Goal: Task Accomplishment & Management: Manage account settings

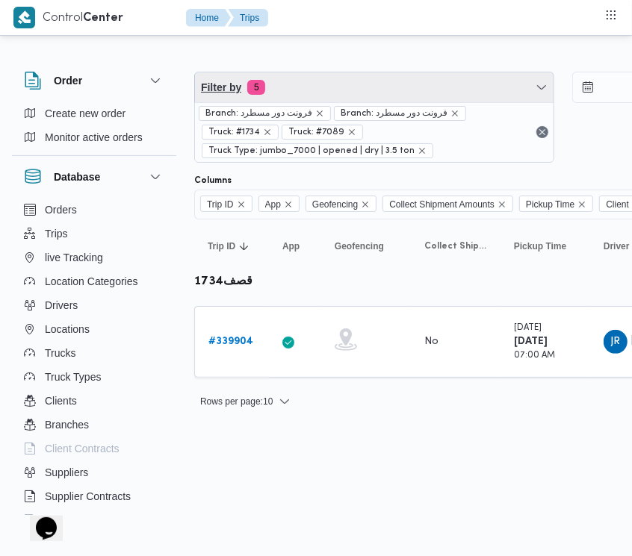
click at [285, 92] on span "Filter by 5" at bounding box center [374, 87] width 358 height 30
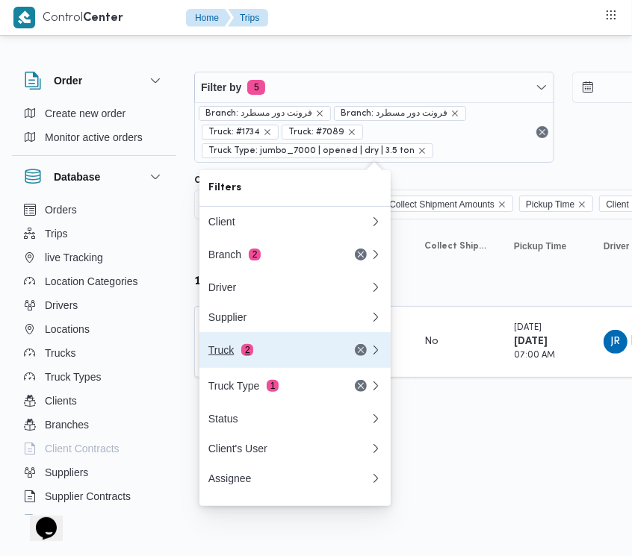
click at [275, 342] on button "Truck 2" at bounding box center [294, 350] width 191 height 36
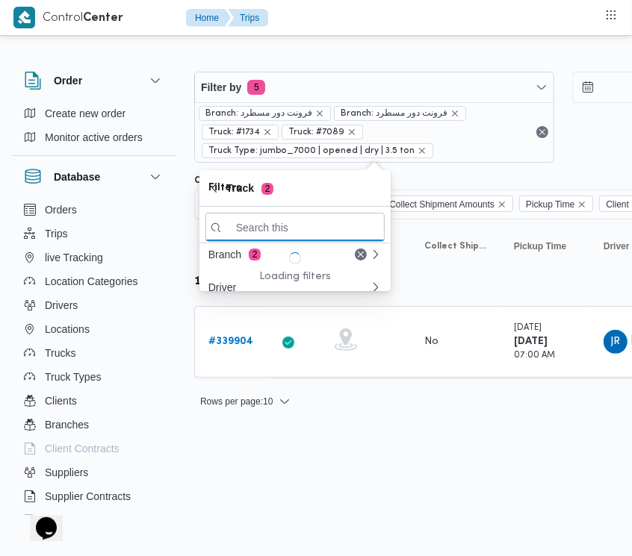
paste input "3287"
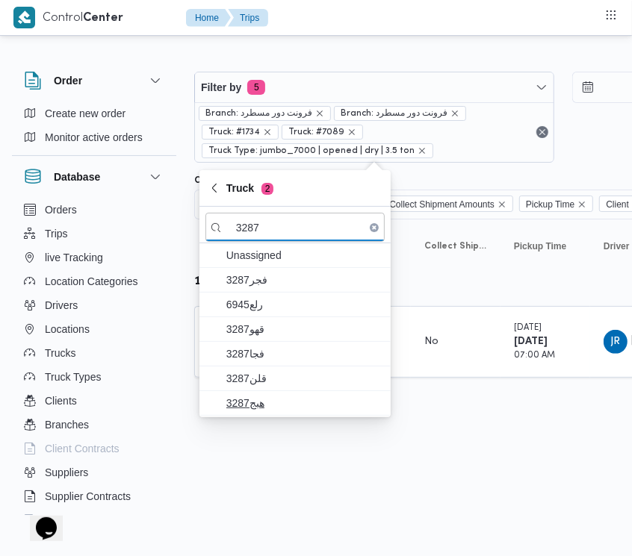
type input "3287"
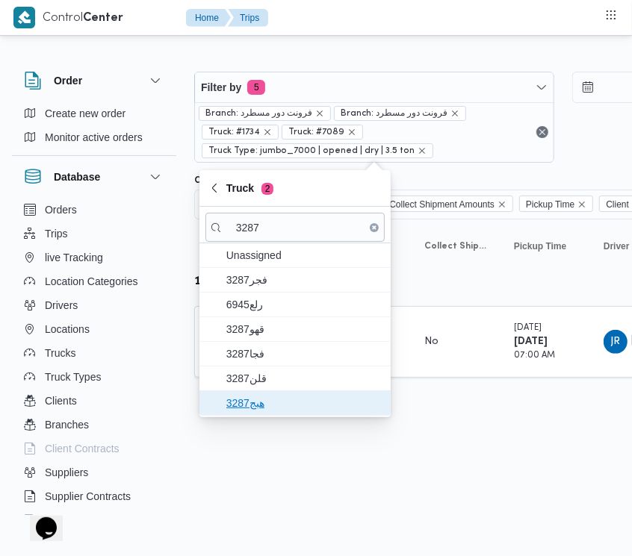
click at [270, 398] on span "هبج3287" at bounding box center [303, 403] width 155 height 18
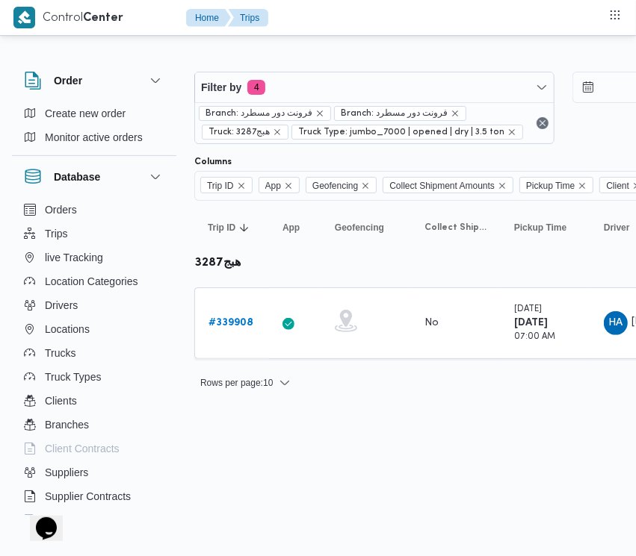
drag, startPoint x: 387, startPoint y: 479, endPoint x: 278, endPoint y: 401, distance: 134.3
click at [379, 473] on html "Control Center Home Trips Order Create new order Monitor active orders Database…" at bounding box center [318, 278] width 636 height 556
click at [245, 321] on b "# 339908" at bounding box center [230, 323] width 45 height 10
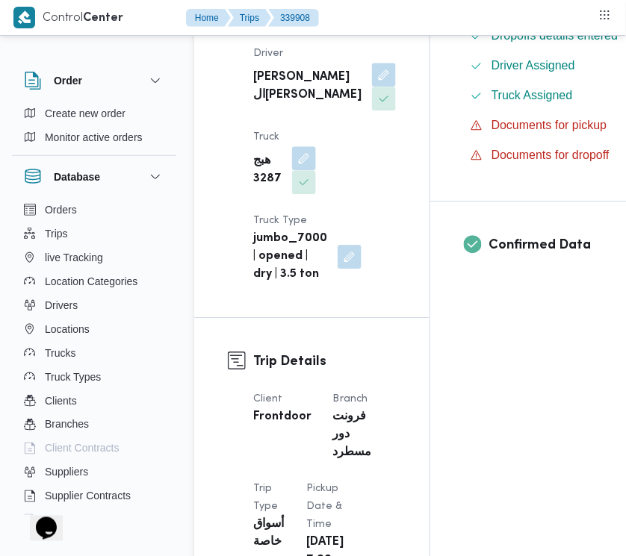
scroll to position [972, 0]
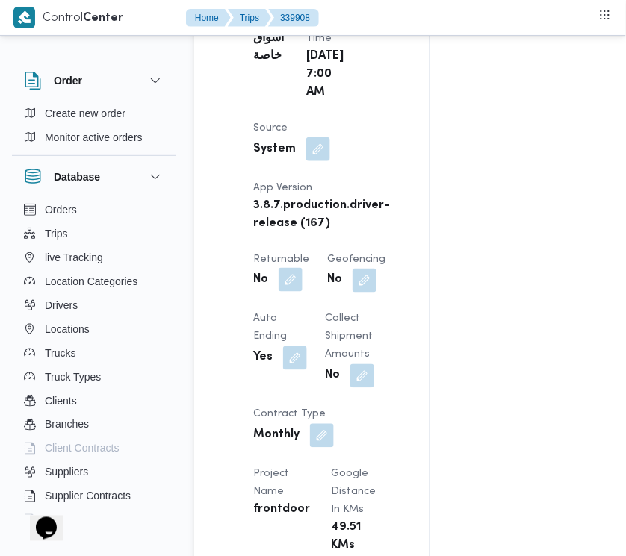
click at [292, 292] on button "button" at bounding box center [291, 280] width 24 height 24
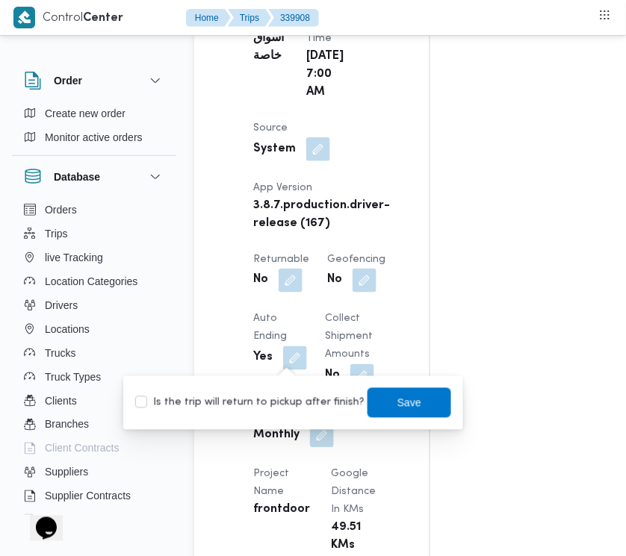
click at [269, 419] on div "You are in a dialog. To close this dialog, hit escape. Is the trip will return …" at bounding box center [293, 403] width 340 height 54
click at [266, 400] on label "Is the trip will return to pickup after finish?" at bounding box center [249, 403] width 229 height 18
checkbox input "true"
click at [390, 419] on div "Is the trip will return to pickup after finish? Save" at bounding box center [293, 403] width 319 height 33
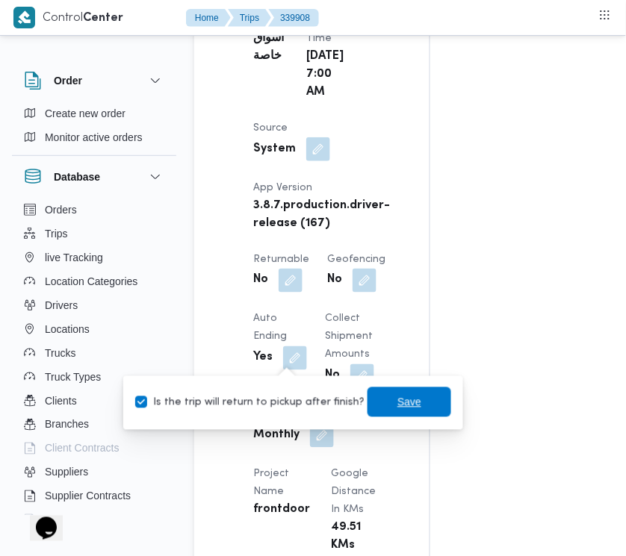
click at [397, 408] on span "Save" at bounding box center [409, 403] width 24 height 18
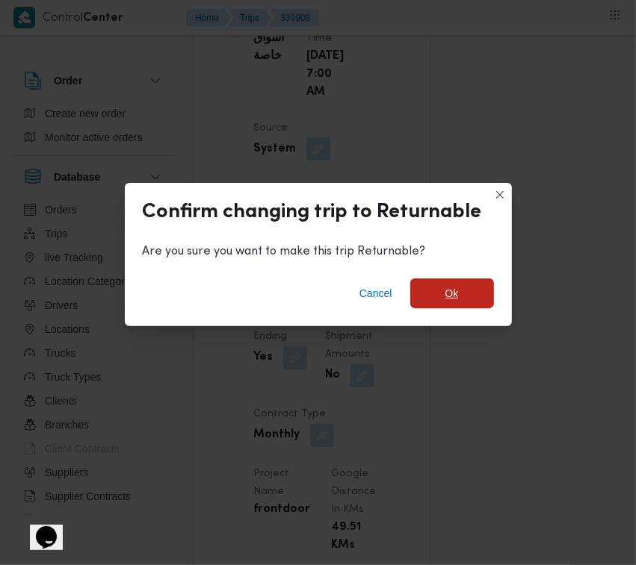
drag, startPoint x: 438, startPoint y: 288, endPoint x: 480, endPoint y: 316, distance: 50.5
click at [439, 288] on span "Ok" at bounding box center [452, 294] width 84 height 30
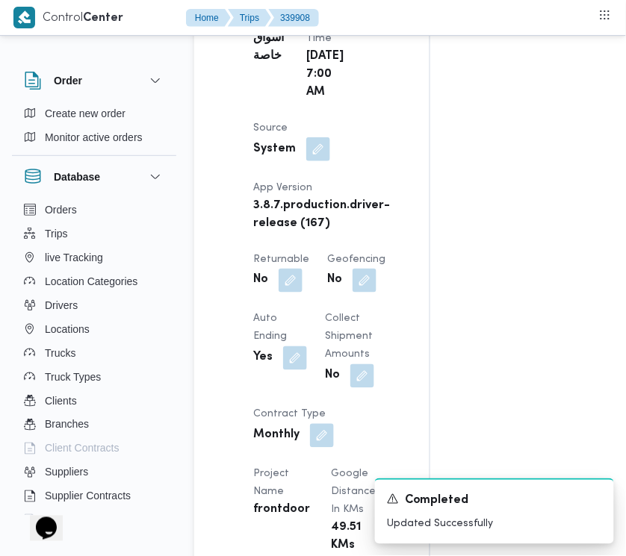
click at [624, 467] on div "Assignees Checklist Dropoffs details entered Driver Assigned Truck Assigned Doc…" at bounding box center [544, 431] width 228 height 2225
click at [624, 453] on div "Assignees • Superadmin [EMAIL_ADDRESS][DOMAIN_NAME] Checklist Dropoffs details …" at bounding box center [606, 431] width 353 height 2225
click at [624, 452] on div "Assignees • Superadmin [EMAIL_ADDRESS][DOMAIN_NAME] Checklist Dropoffs details …" at bounding box center [606, 431] width 353 height 2225
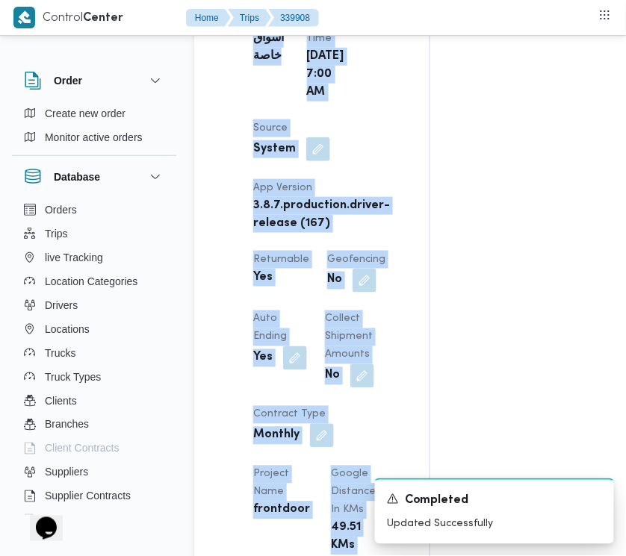
click at [624, 452] on div "Assignees • Superadmin [EMAIL_ADDRESS][DOMAIN_NAME] Checklist Dropoffs details …" at bounding box center [606, 431] width 353 height 2225
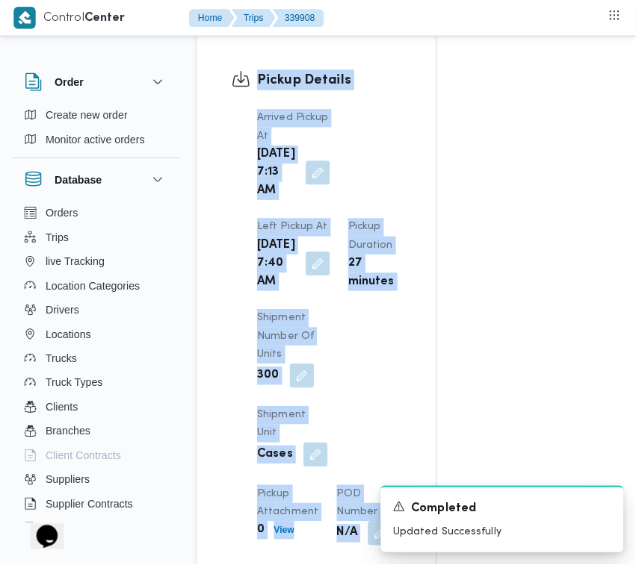
scroll to position [2432, 0]
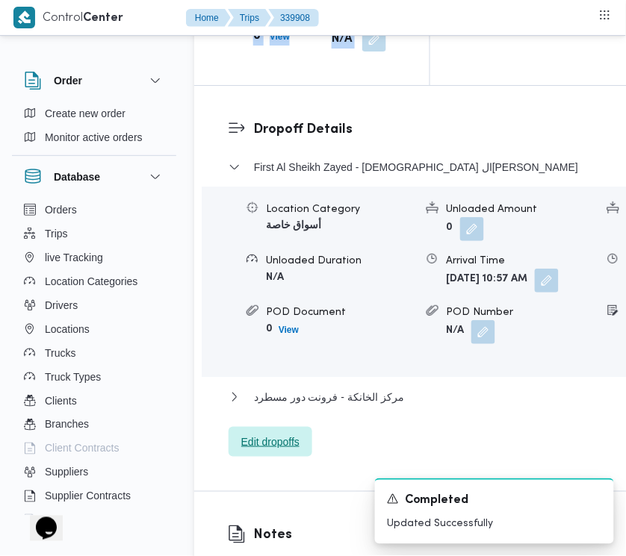
click at [247, 451] on span "Edit dropoffs" at bounding box center [270, 442] width 58 height 18
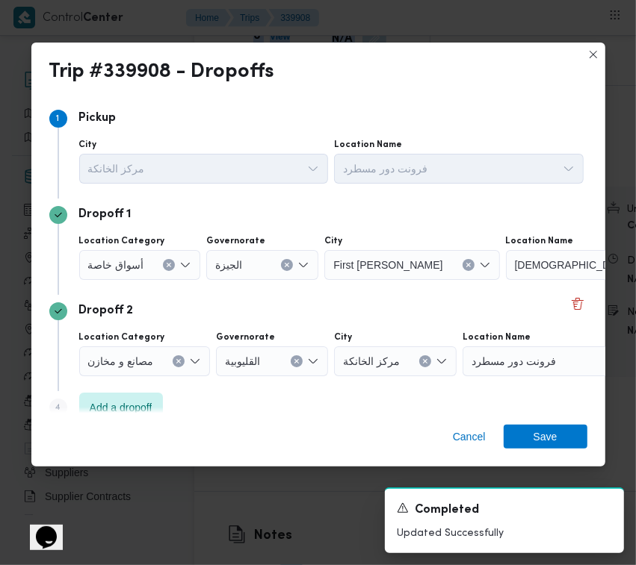
click at [286, 262] on icon "Clear input" at bounding box center [287, 265] width 6 height 6
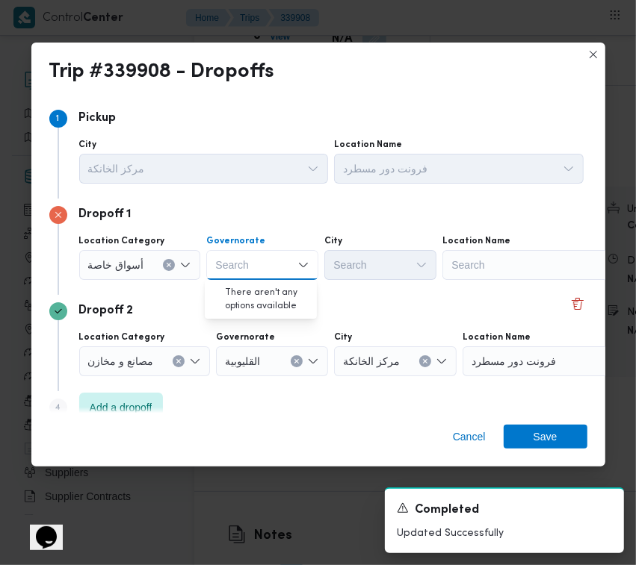
click at [535, 263] on div "Search" at bounding box center [535, 265] width 187 height 30
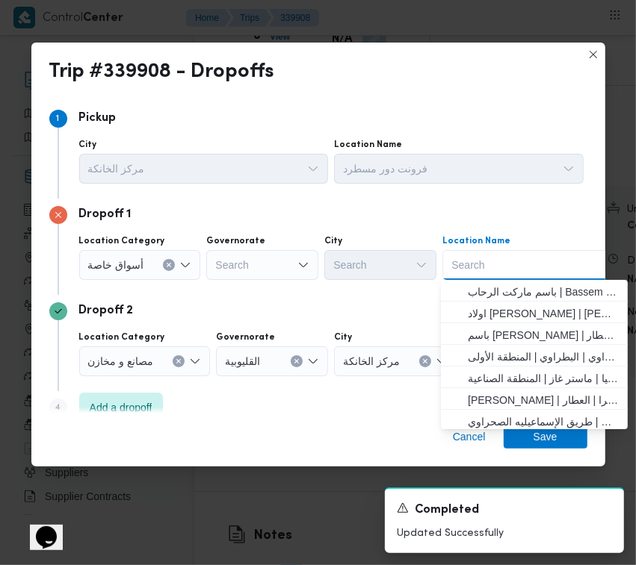
paste input "مخازن فتح الله الرحاب"
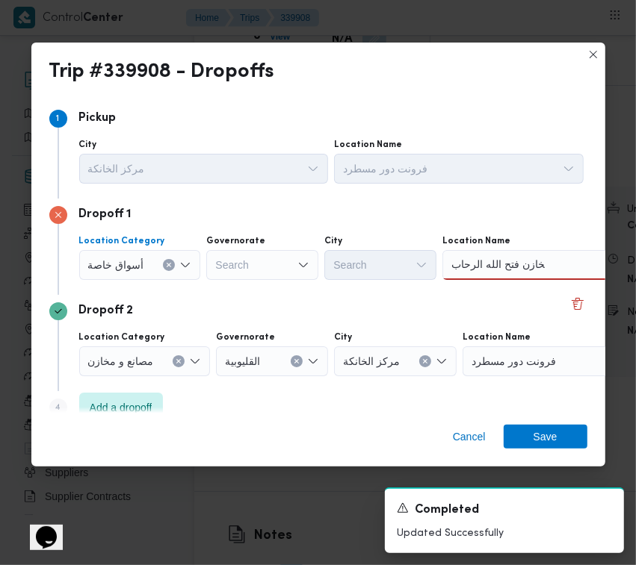
click at [176, 261] on div "أسواق خاصة" at bounding box center [140, 265] width 122 height 30
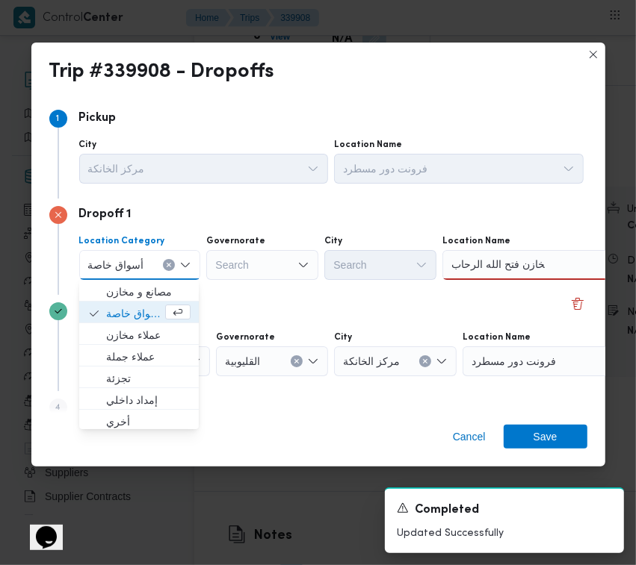
click at [168, 258] on div "أسواق خاصة" at bounding box center [140, 265] width 122 height 30
click at [168, 264] on icon "Clear input" at bounding box center [169, 265] width 4 height 4
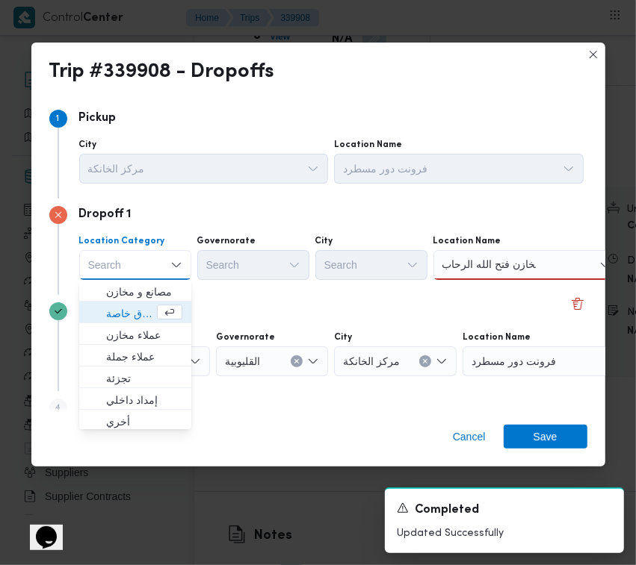
click at [556, 264] on div "مخازن فتح الله الرحاب مخازن فتح الله الرحاب" at bounding box center [526, 265] width 187 height 30
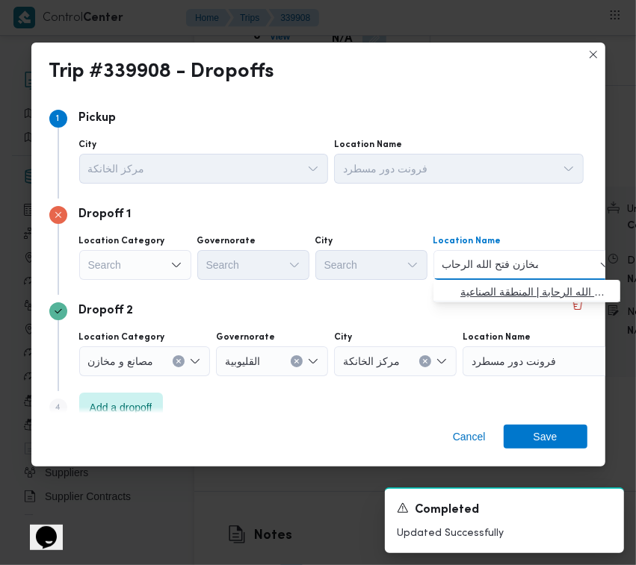
type input "مخازن فتح الله الرحاب"
click at [475, 284] on span "مخازن فتح الله الرحاب - الالف مصنع التجمع | مخازن اسواق فتح الله الرحابة | المن…" at bounding box center [535, 292] width 151 height 18
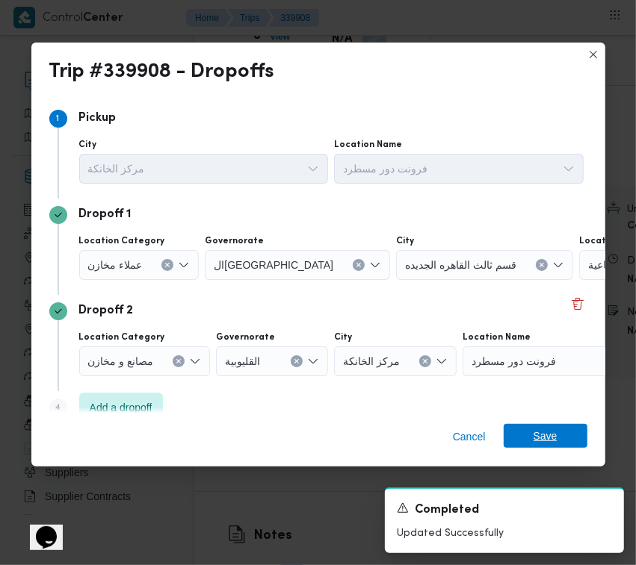
click at [538, 444] on span "Save" at bounding box center [545, 436] width 24 height 24
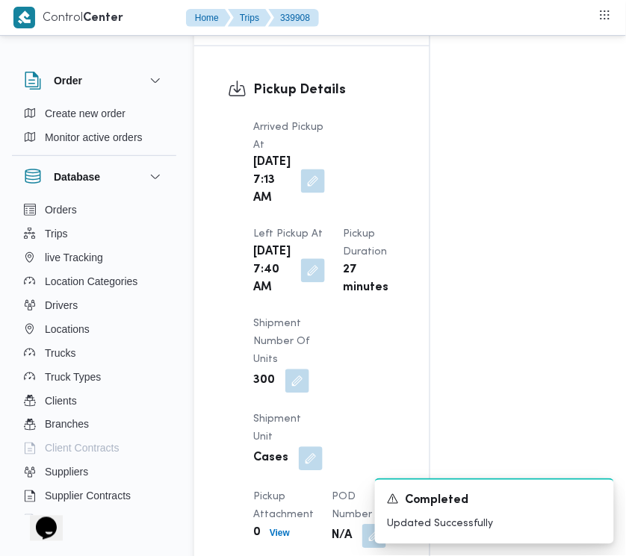
scroll to position [0, 0]
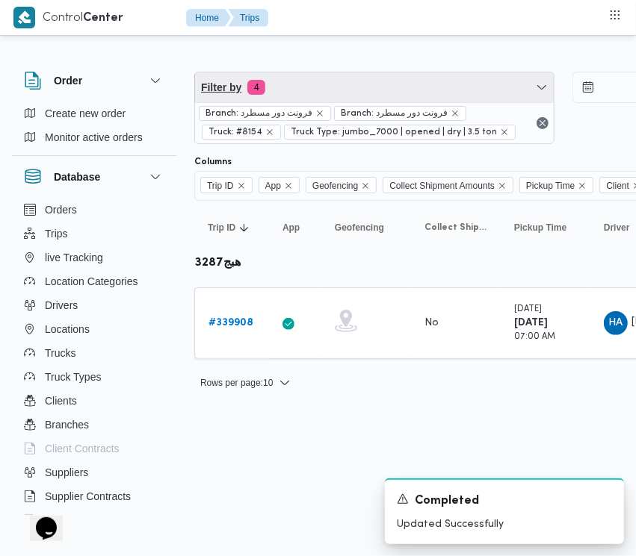
click at [341, 77] on span "Filter by 4" at bounding box center [374, 87] width 358 height 30
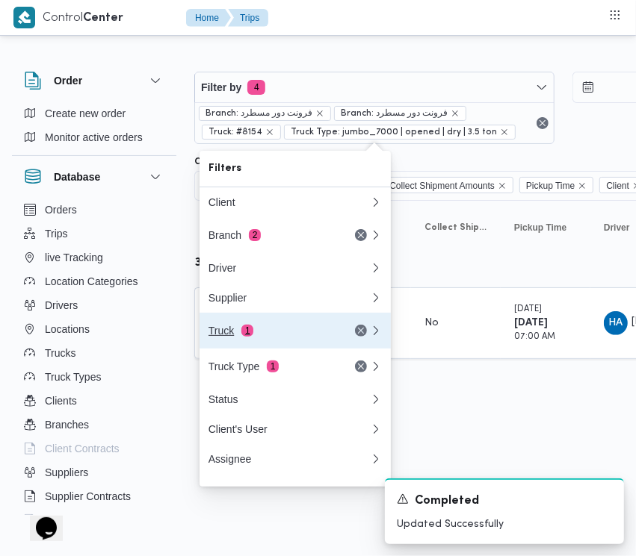
click at [284, 330] on div "Truck 1" at bounding box center [270, 331] width 125 height 12
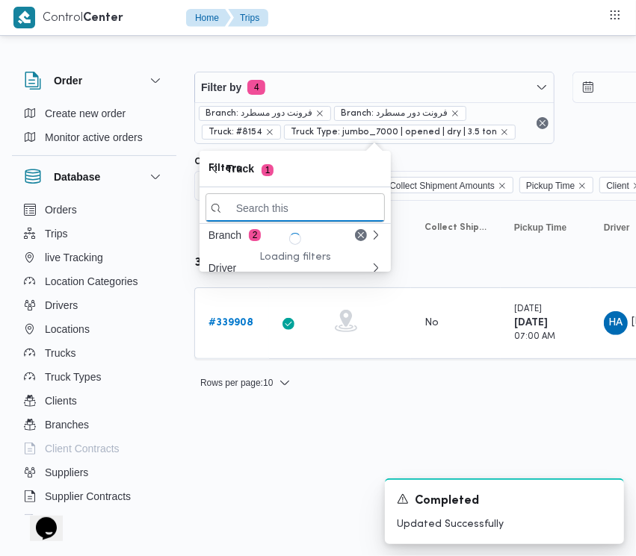
paste input "6827"
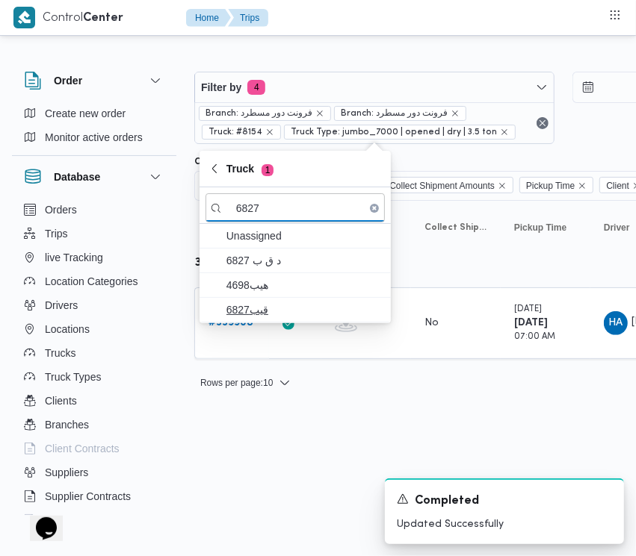
type input "6827"
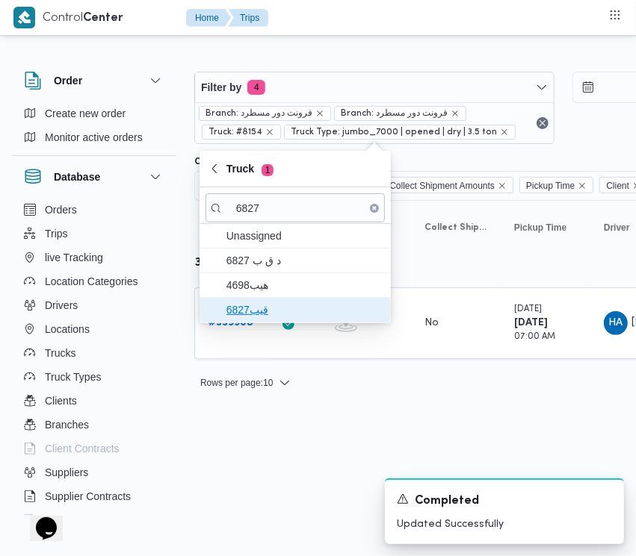
click at [278, 308] on span "قيب6827" at bounding box center [303, 310] width 155 height 18
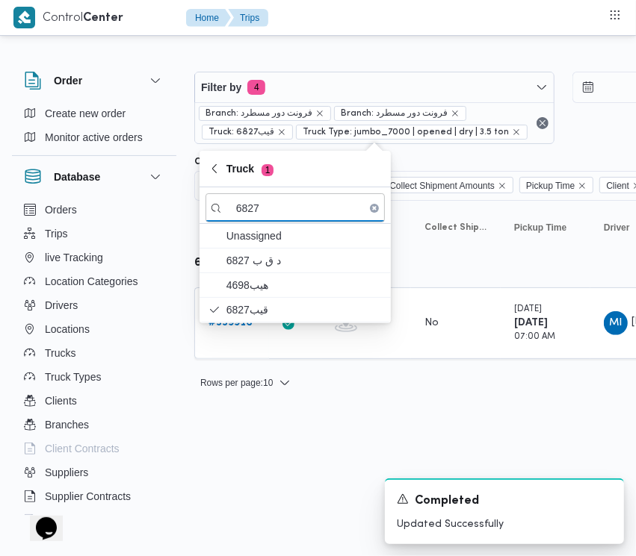
drag, startPoint x: 282, startPoint y: 514, endPoint x: 282, endPoint y: 476, distance: 38.1
click at [282, 514] on html "Control Center Home Trips Order Create new order Monitor active orders Database…" at bounding box center [318, 278] width 636 height 556
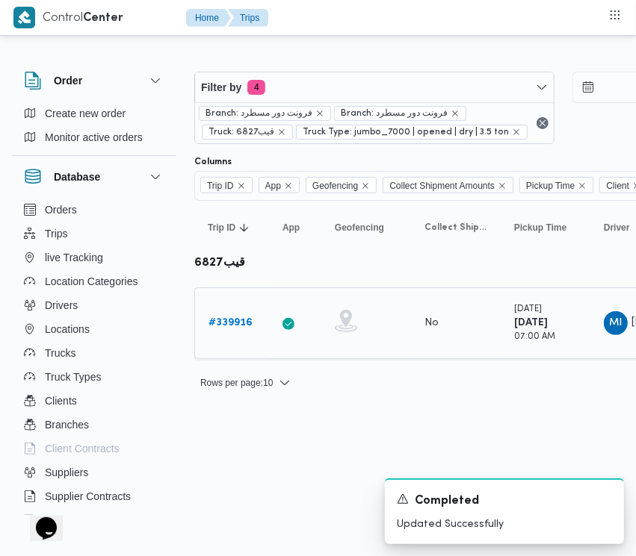
click at [239, 323] on b "# 339916" at bounding box center [230, 323] width 44 height 10
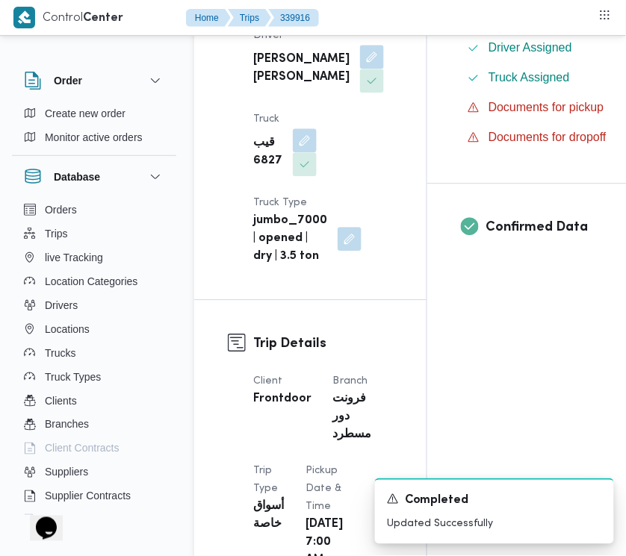
scroll to position [972, 0]
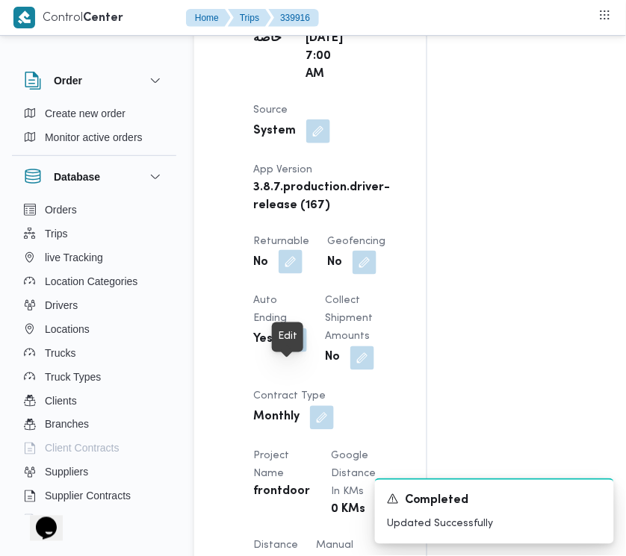
click at [277, 275] on span at bounding box center [286, 263] width 31 height 24
click at [292, 274] on button "button" at bounding box center [291, 262] width 24 height 24
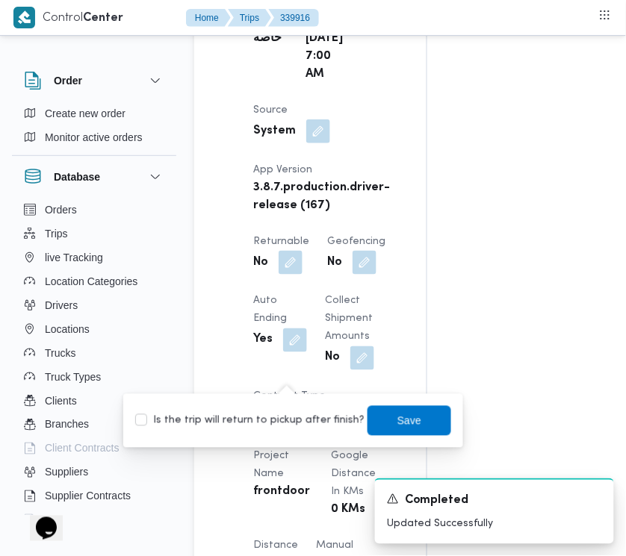
click at [282, 420] on label "Is the trip will return to pickup after finish?" at bounding box center [249, 421] width 229 height 18
checkbox input "true"
click at [374, 423] on span "Save" at bounding box center [409, 421] width 84 height 30
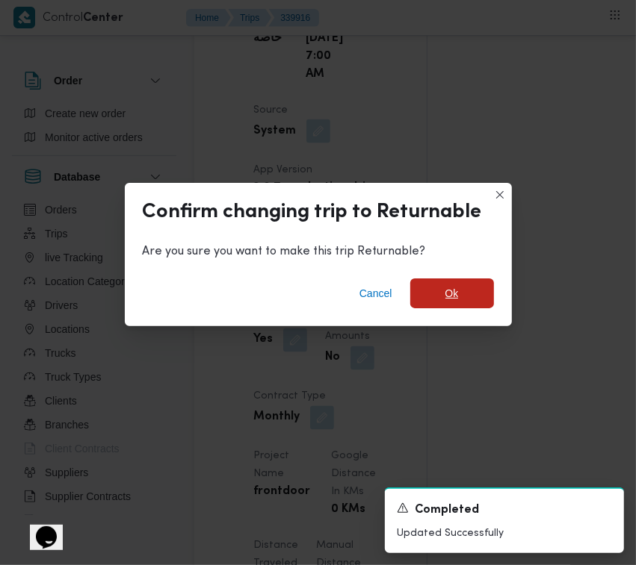
click at [444, 303] on span "Ok" at bounding box center [452, 294] width 84 height 30
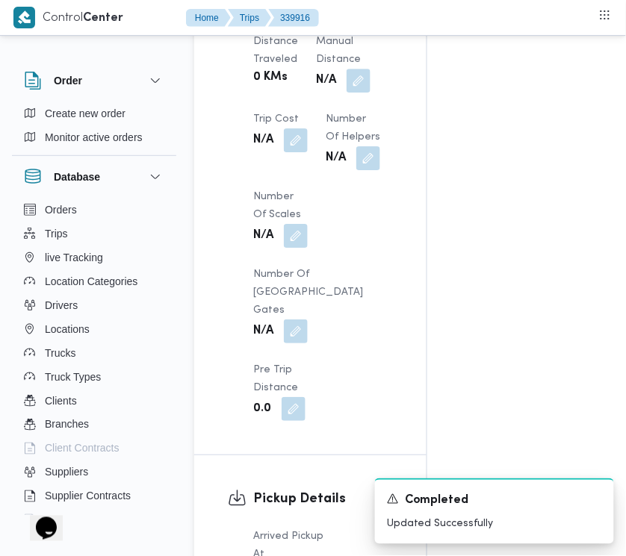
scroll to position [1964, 0]
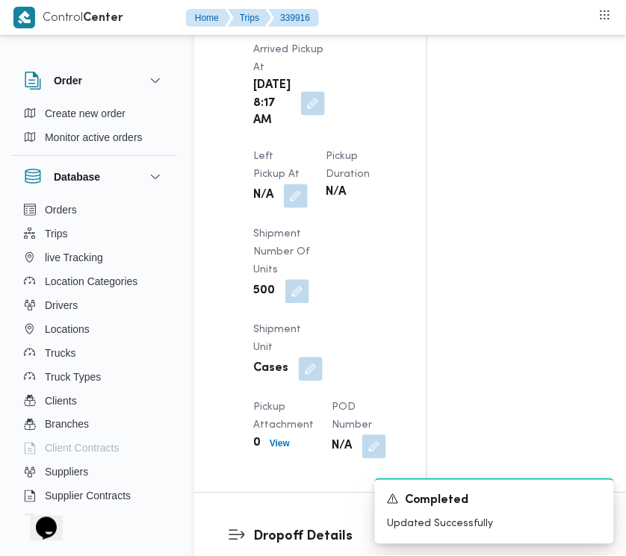
click at [311, 296] on div "Arrived Pickup At [GEOGRAPHIC_DATA][DATE] 8:17 AM Left Pickup At N/A Pickup Dur…" at bounding box center [323, 250] width 158 height 436
click at [299, 208] on button "button" at bounding box center [296, 196] width 24 height 24
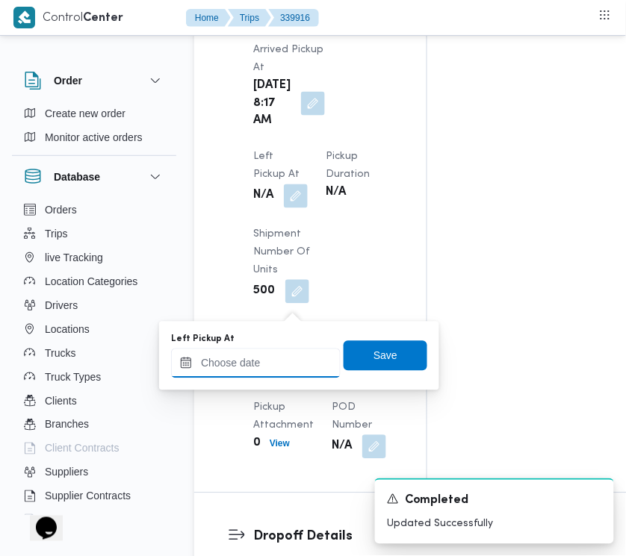
click at [315, 367] on input "Left Pickup At" at bounding box center [256, 364] width 170 height 30
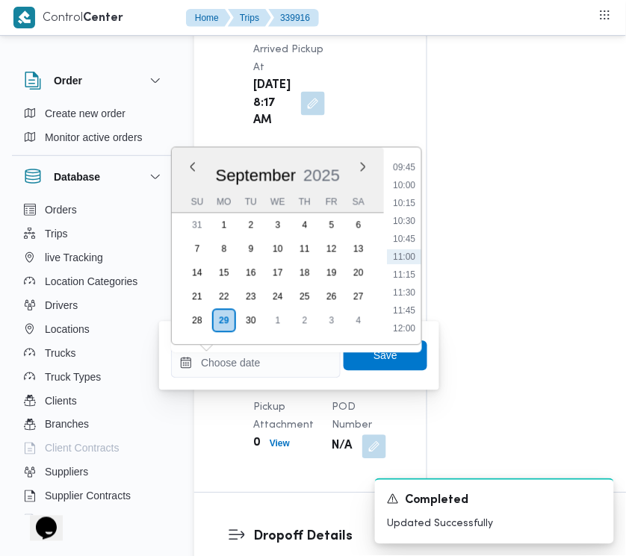
scroll to position [551, 0]
click at [396, 321] on ul "00:00 00:15 00:30 00:45 01:00 01:15 01:30 01:45 02:00 02:15 02:30 02:45 03:00 0…" at bounding box center [404, 246] width 34 height 173
click at [400, 311] on li "09:45" at bounding box center [404, 315] width 34 height 15
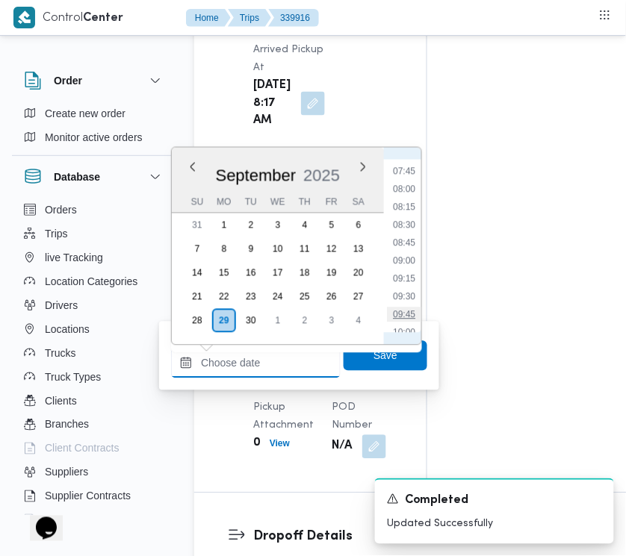
type input "[DATE] 09:45"
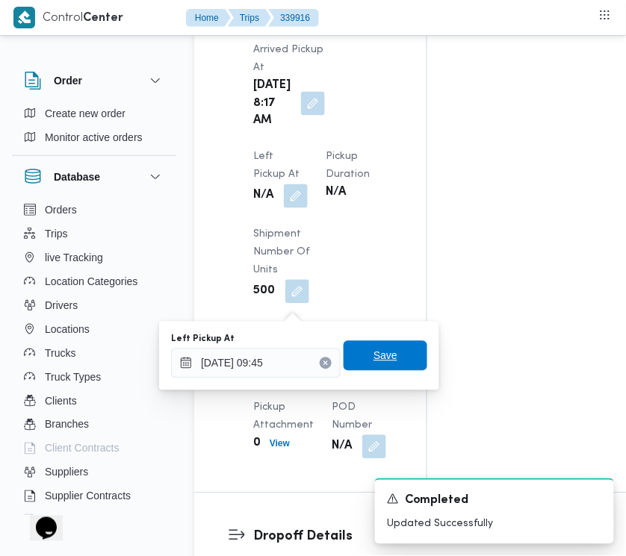
click at [391, 352] on span "Save" at bounding box center [386, 356] width 84 height 30
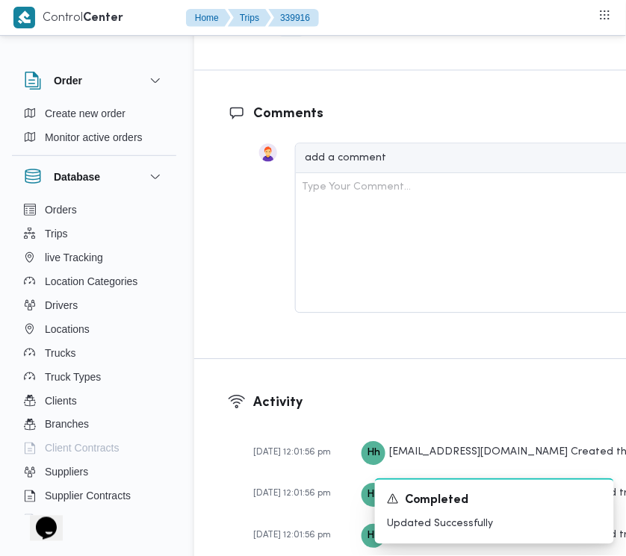
scroll to position [2450, 0]
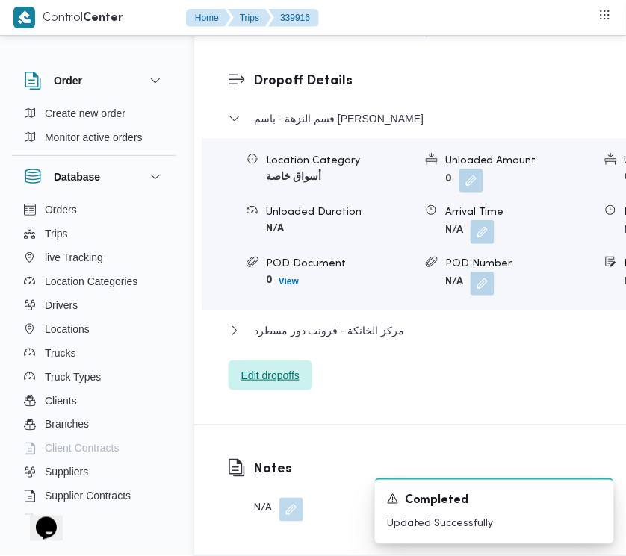
click at [296, 385] on span "Edit dropoffs" at bounding box center [270, 376] width 58 height 18
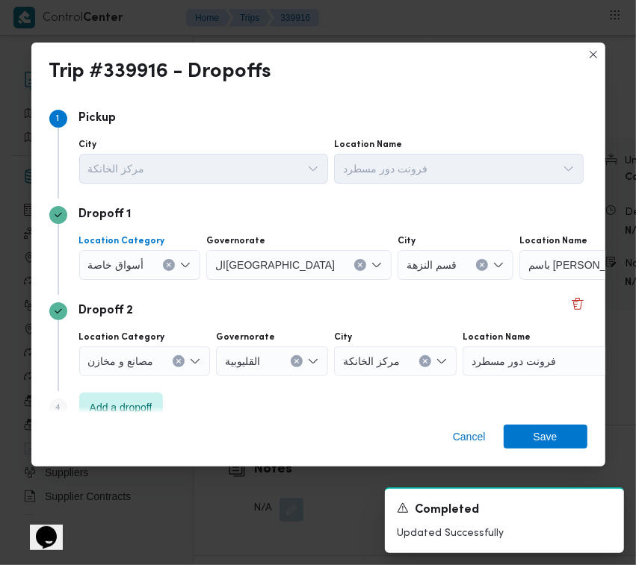
click at [167, 273] on div "أسواق خاصة" at bounding box center [140, 265] width 122 height 30
click at [170, 267] on button "Clear input" at bounding box center [169, 265] width 12 height 12
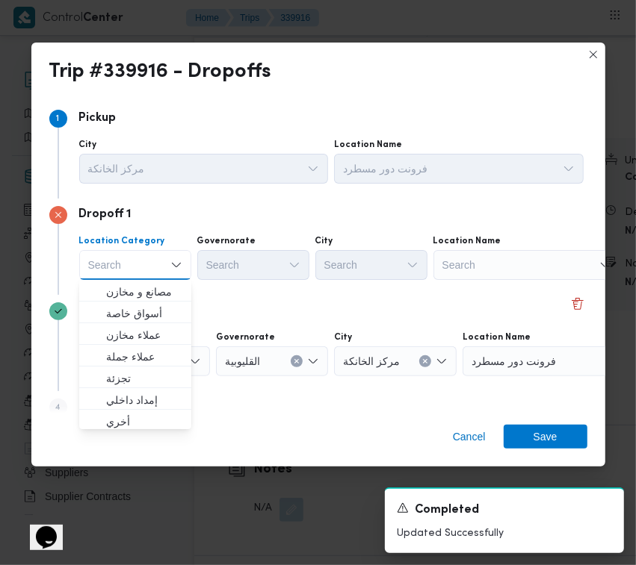
click at [487, 271] on div "Search" at bounding box center [526, 265] width 187 height 30
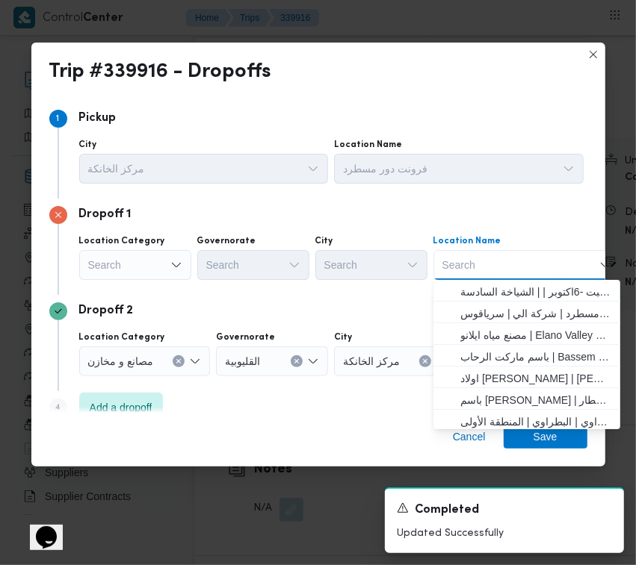
paste input "مخازن فتح الله الرحاب"
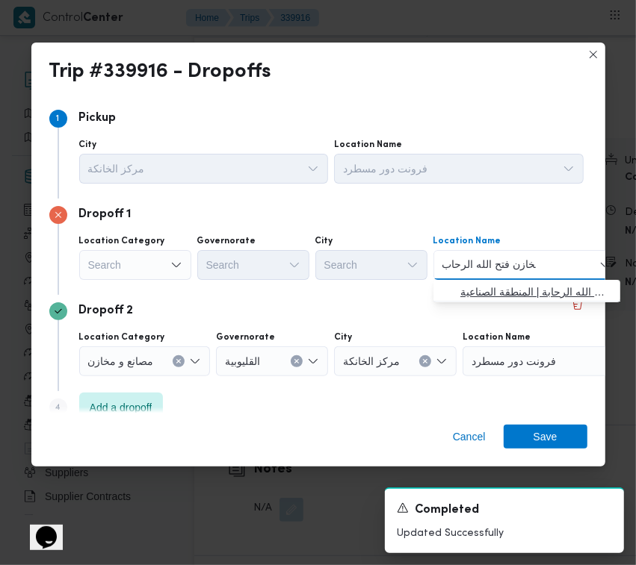
type input "مخازن فتح الله الرحاب"
click at [491, 288] on span "مخازن فتح الله الرحاب - الالف مصنع التجمع | مخازن اسواق فتح الله الرحابة | المن…" at bounding box center [535, 292] width 151 height 18
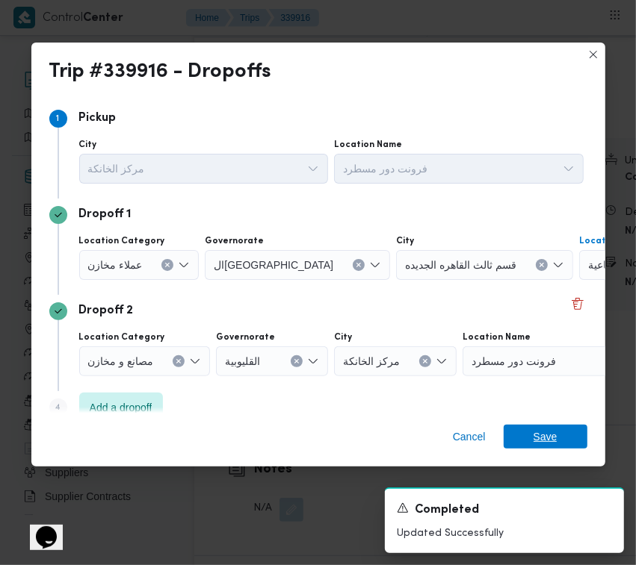
click at [557, 433] on span "Save" at bounding box center [545, 437] width 84 height 24
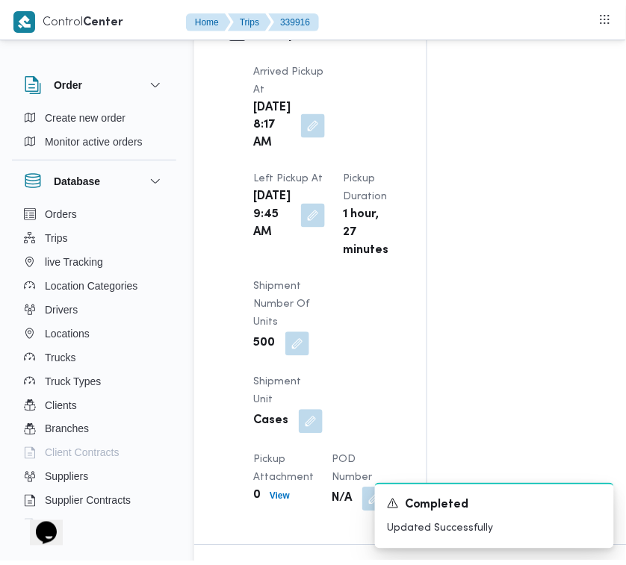
scroll to position [0, 0]
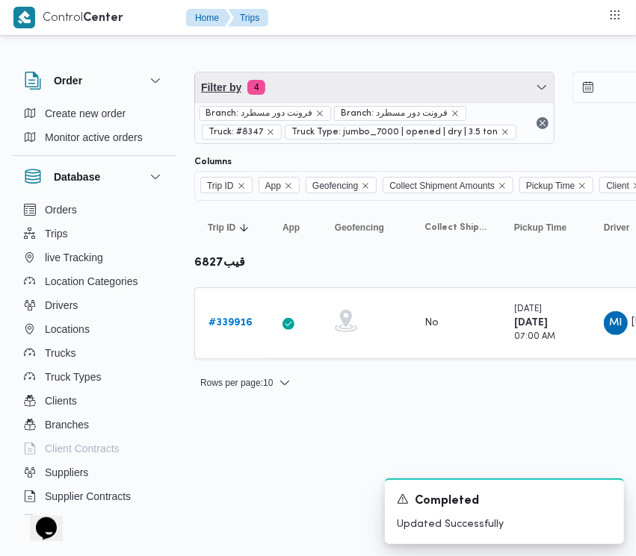
click at [359, 84] on span "Filter by 4" at bounding box center [374, 87] width 358 height 30
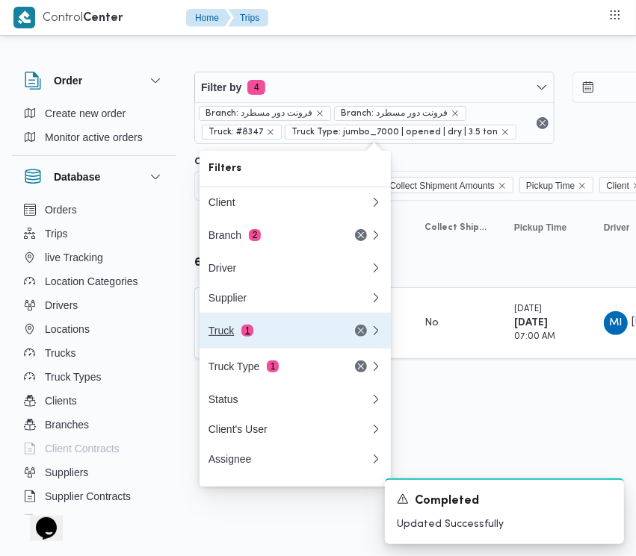
click at [293, 326] on button "Truck 1" at bounding box center [294, 331] width 191 height 36
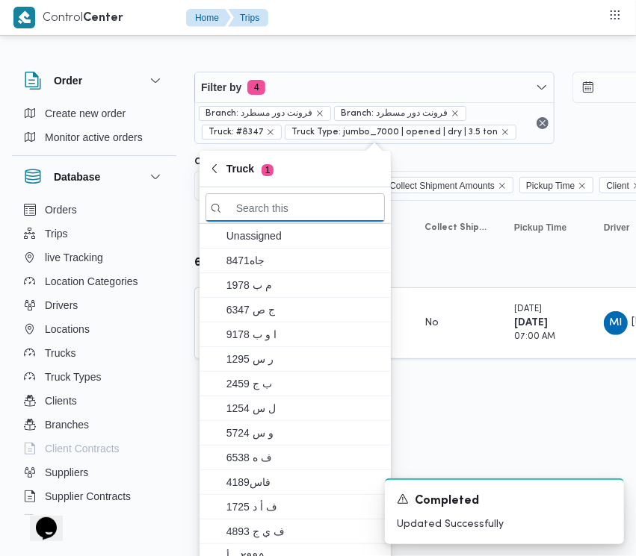
paste input "4768"
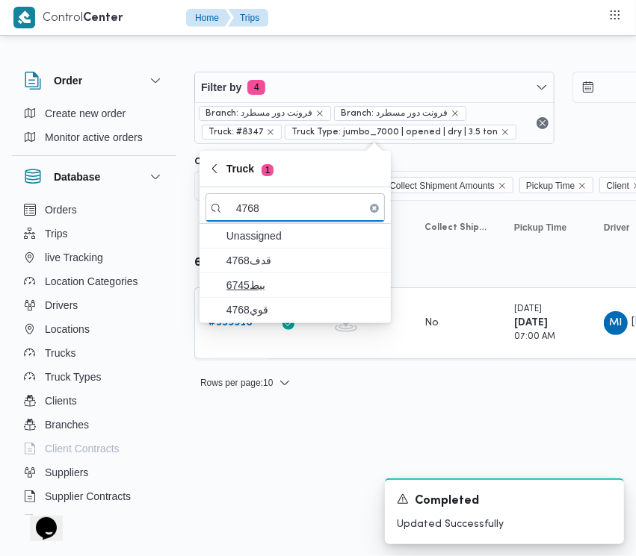
type input "4768"
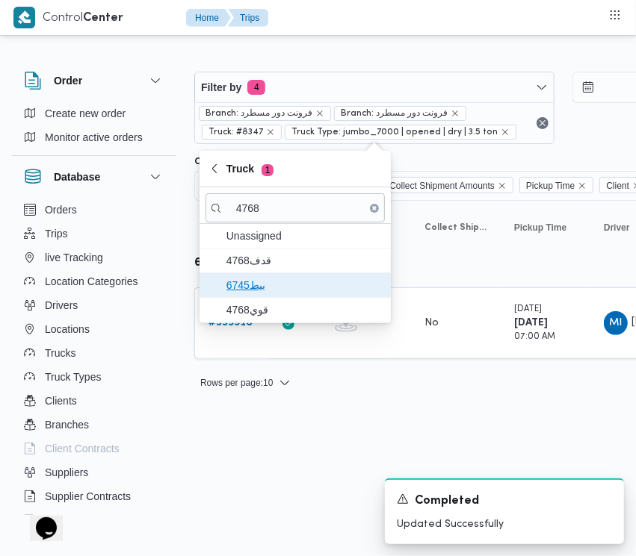
click at [259, 293] on span "6745بيط" at bounding box center [303, 285] width 155 height 18
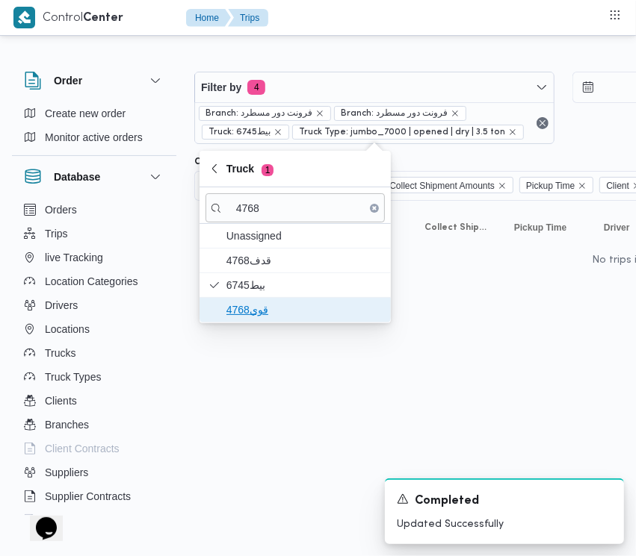
click at [263, 314] on span "قوي4768" at bounding box center [303, 310] width 155 height 18
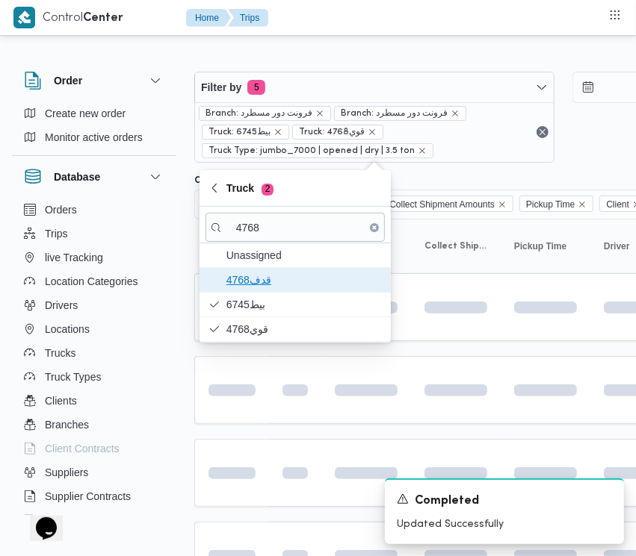
click at [263, 281] on span "4768قدف" at bounding box center [303, 280] width 155 height 18
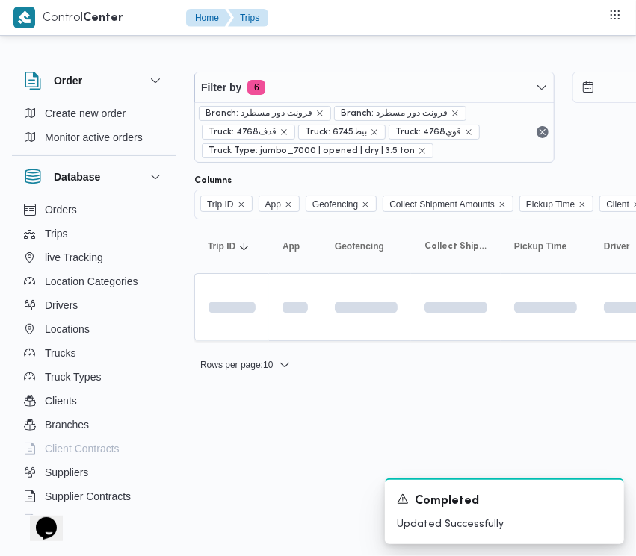
drag, startPoint x: 284, startPoint y: 456, endPoint x: 277, endPoint y: 431, distance: 26.3
click at [284, 449] on html "Control Center Home Trips Order Create new order Monitor active orders Database…" at bounding box center [318, 278] width 636 height 556
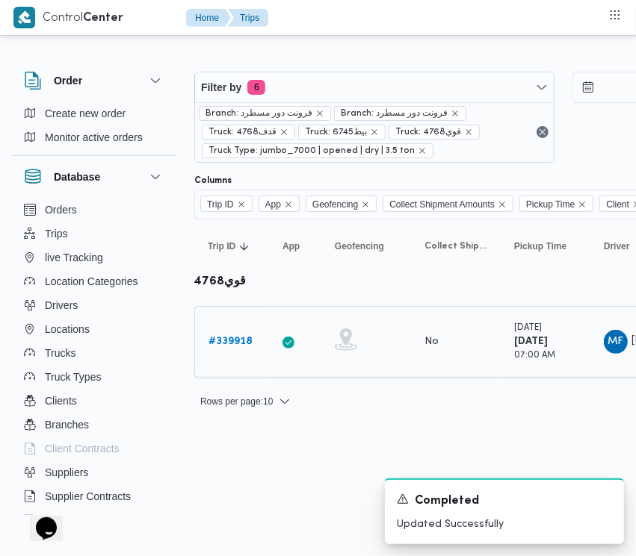
click at [239, 342] on b "# 339918" at bounding box center [230, 342] width 44 height 10
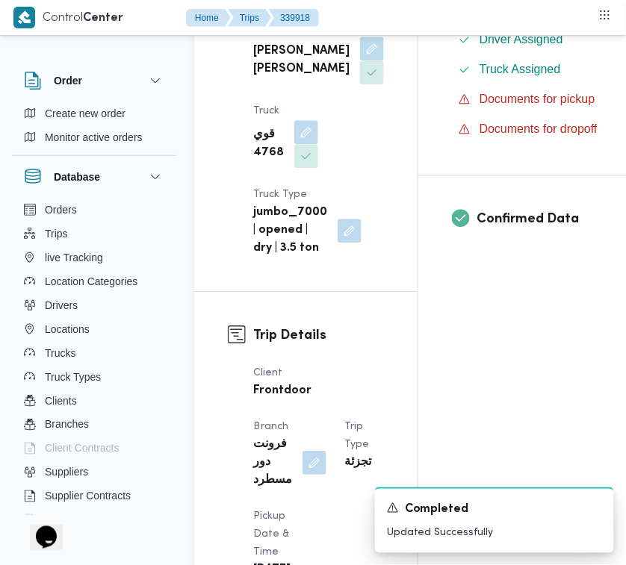
scroll to position [990, 0]
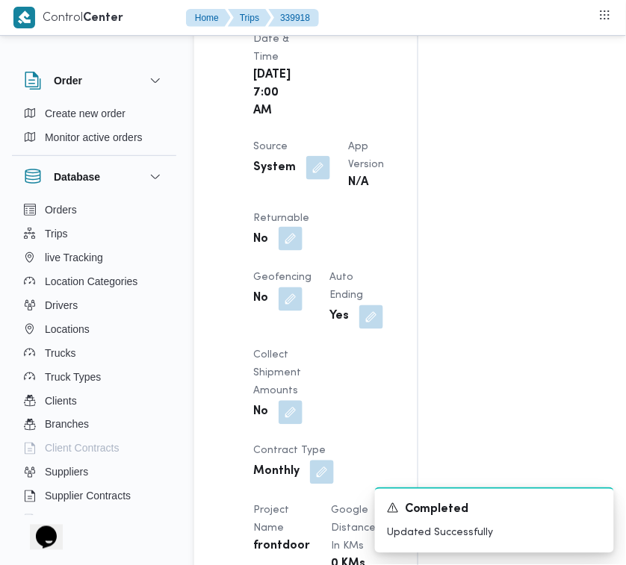
click at [302, 251] on button "button" at bounding box center [291, 239] width 24 height 24
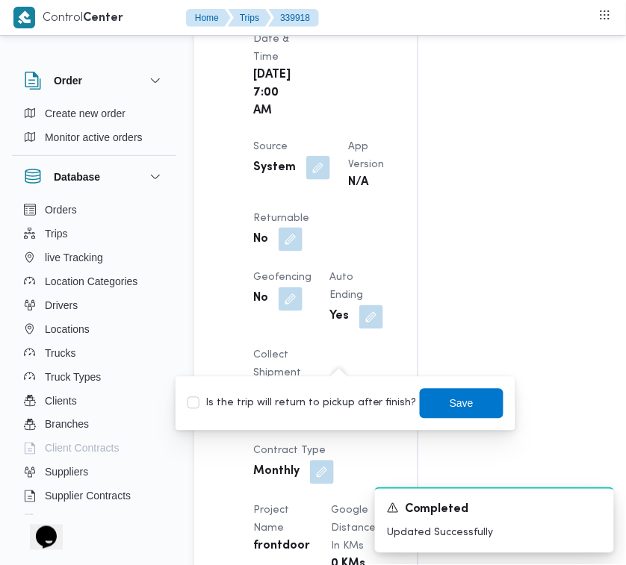
click at [329, 397] on div "Is the trip will return to pickup after finish? Save" at bounding box center [345, 404] width 319 height 33
click at [390, 405] on label "Is the trip will return to pickup after finish?" at bounding box center [301, 404] width 229 height 18
checkbox input "true"
click at [432, 406] on span "Save" at bounding box center [462, 403] width 84 height 30
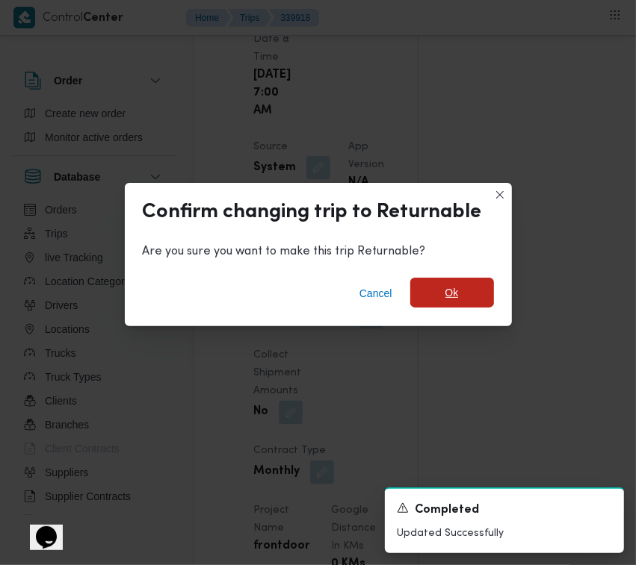
click at [465, 299] on span "Ok" at bounding box center [452, 293] width 84 height 30
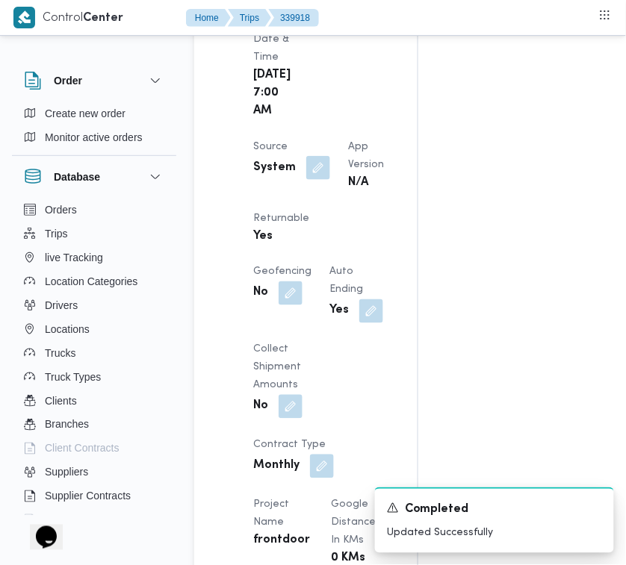
click at [621, 447] on div "Assignees • Superadmin [EMAIL_ADDRESS][DOMAIN_NAME] Checklist Dropoffs details …" at bounding box center [594, 391] width 353 height 2214
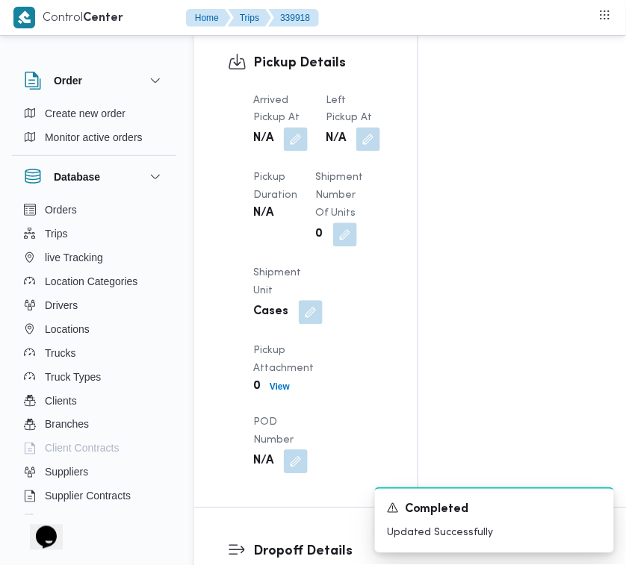
scroll to position [2473, 0]
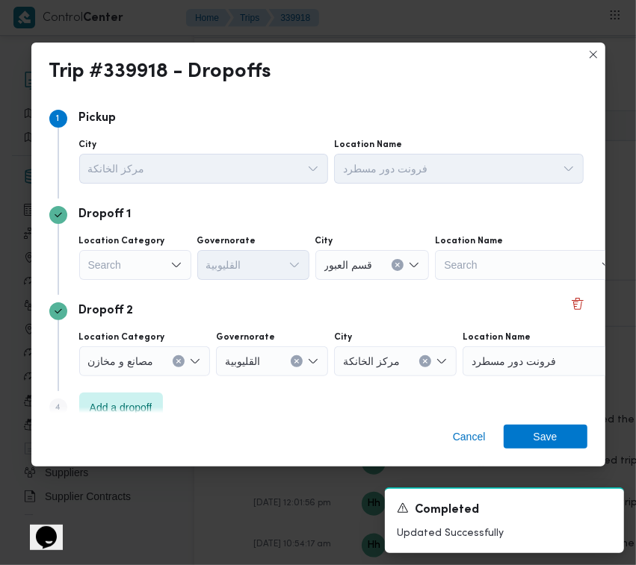
click at [163, 273] on div "Search" at bounding box center [135, 265] width 112 height 30
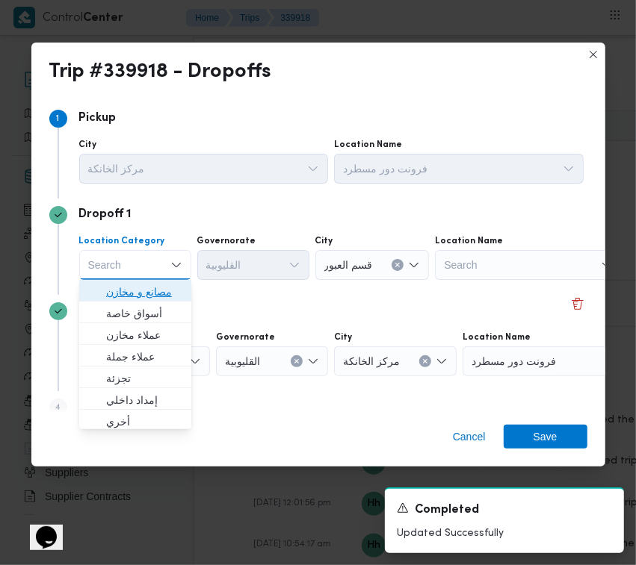
drag, startPoint x: 163, startPoint y: 291, endPoint x: 169, endPoint y: 284, distance: 9.6
click at [163, 292] on span "مصانع و مخازن" at bounding box center [144, 292] width 76 height 18
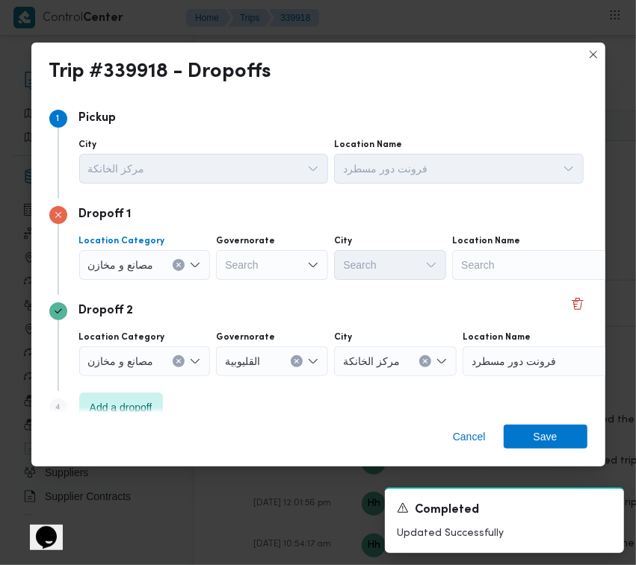
click at [179, 260] on button "Clear input" at bounding box center [179, 265] width 12 height 12
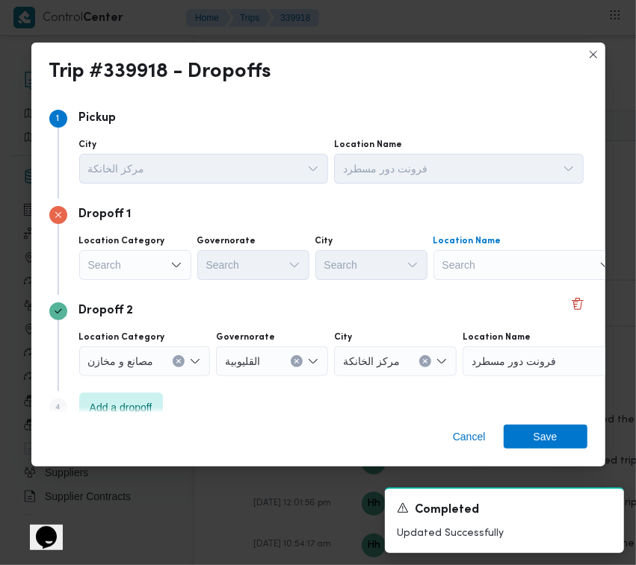
click at [501, 273] on div "Search" at bounding box center [526, 265] width 187 height 30
paste input "مخازن فتح الله الرحاب"
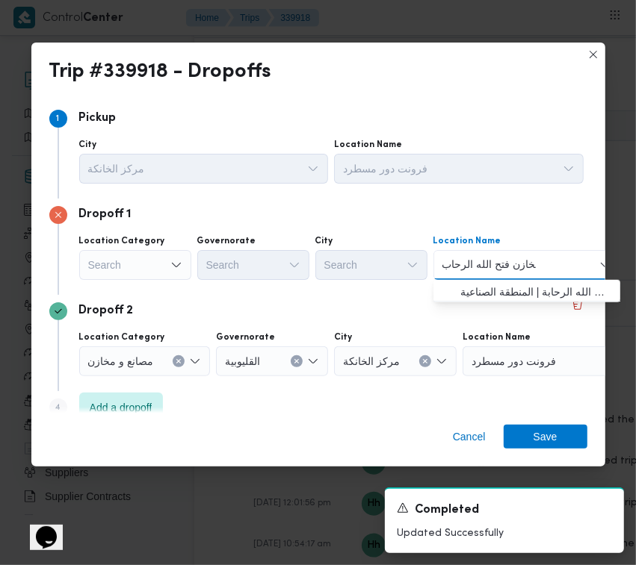
type input "مخازن فتح الله الرحاب"
click at [497, 290] on span "مخازن فتح الله الرحاب - الالف مصنع التجمع | مخازن اسواق فتح الله الرحابة | المن…" at bounding box center [535, 292] width 151 height 18
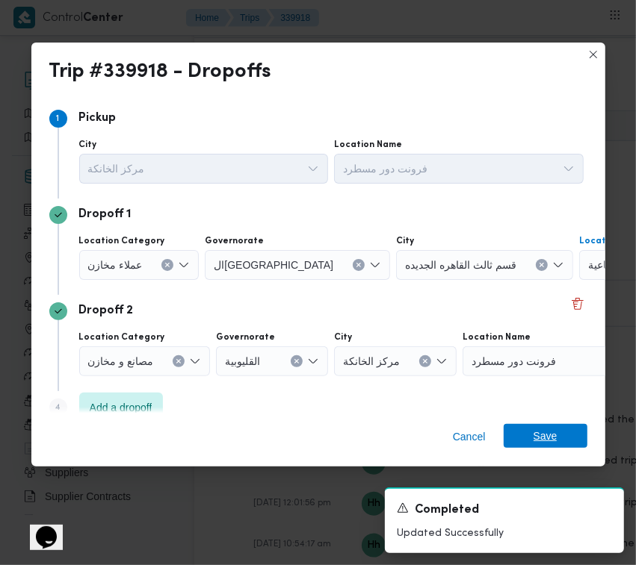
click at [553, 431] on span "Save" at bounding box center [545, 436] width 24 height 24
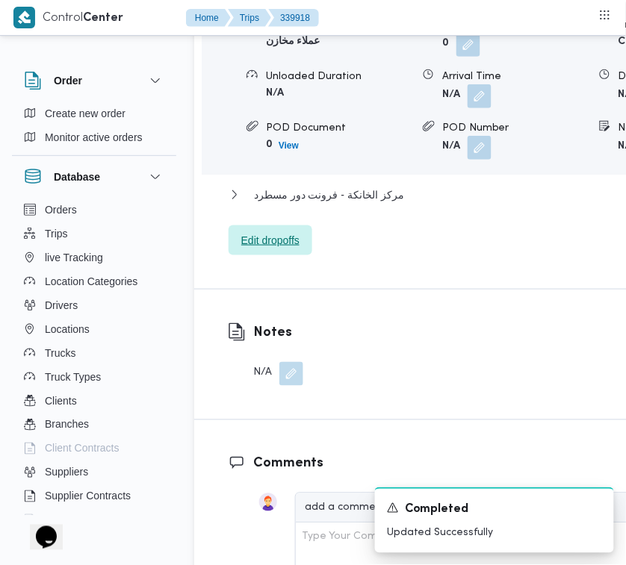
scroll to position [2509, 0]
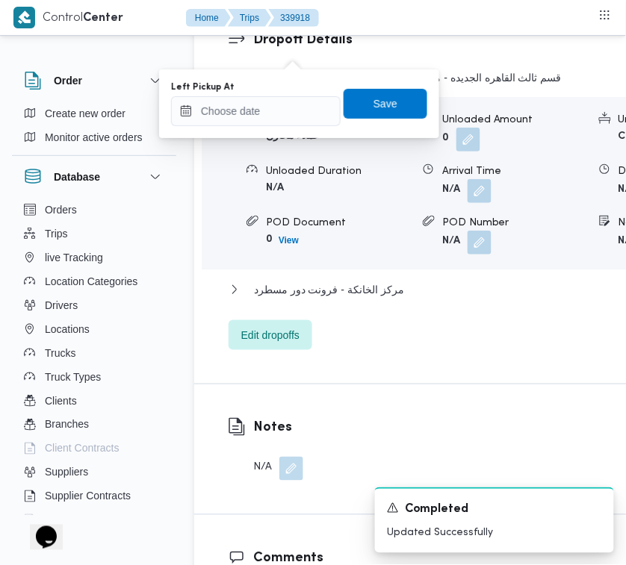
click at [286, 128] on div "You are in a dialog. To close this dialog, hit escape. Left Pickup At Save" at bounding box center [299, 103] width 280 height 69
click at [286, 127] on div "Left Pickup At Save" at bounding box center [299, 104] width 259 height 48
click at [286, 117] on input "Left Pickup At" at bounding box center [256, 111] width 170 height 30
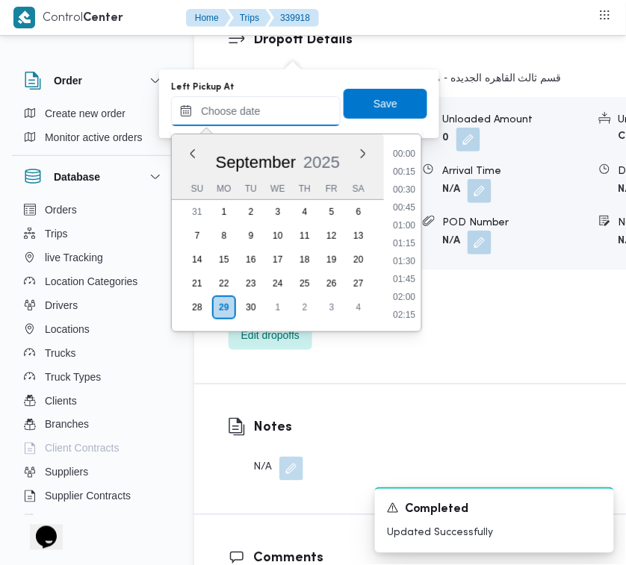
scroll to position [698, 0]
drag, startPoint x: 411, startPoint y: 196, endPoint x: 405, endPoint y: 176, distance: 20.5
click at [411, 195] on ul "00:00 00:15 00:30 00:45 01:00 01:15 01:30 01:45 02:00 02:15 02:30 02:45 03:00 0…" at bounding box center [404, 232] width 34 height 173
click at [402, 187] on li "10:15" at bounding box center [404, 190] width 34 height 15
type input "[DATE] 10:15"
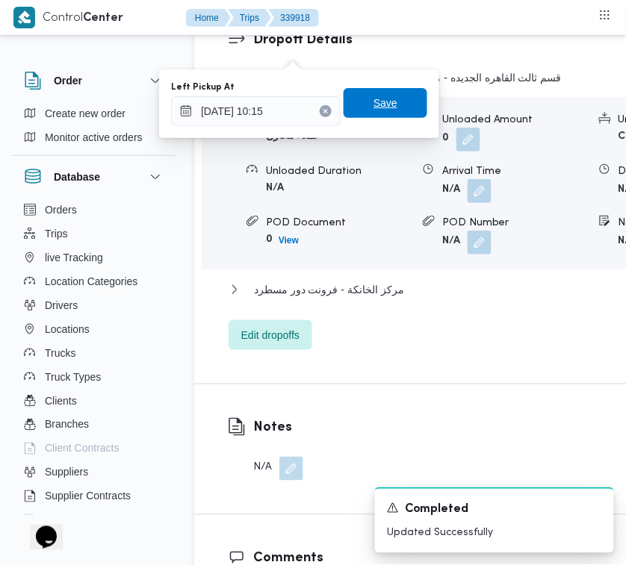
click at [374, 114] on span "Save" at bounding box center [386, 103] width 84 height 30
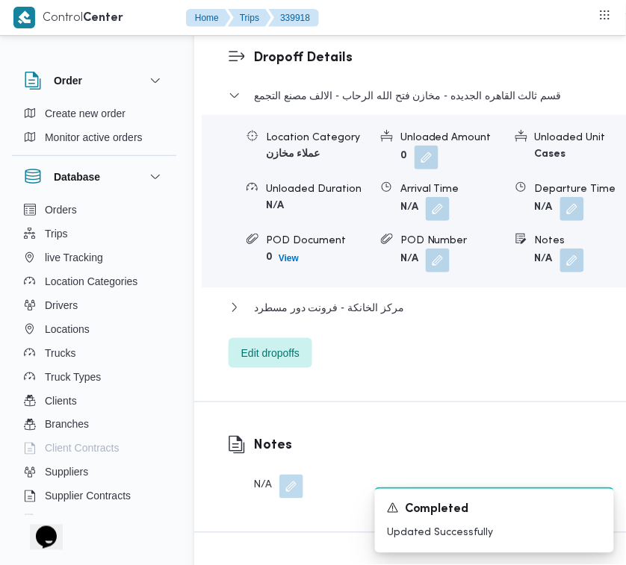
scroll to position [2014, 0]
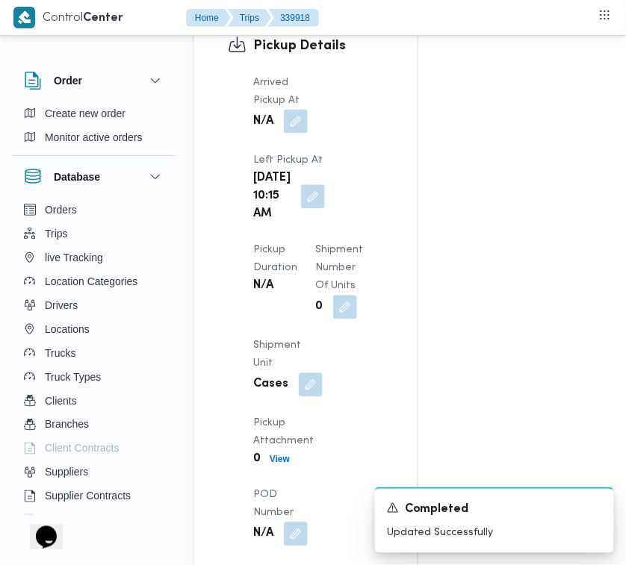
click at [301, 134] on button "button" at bounding box center [296, 122] width 24 height 24
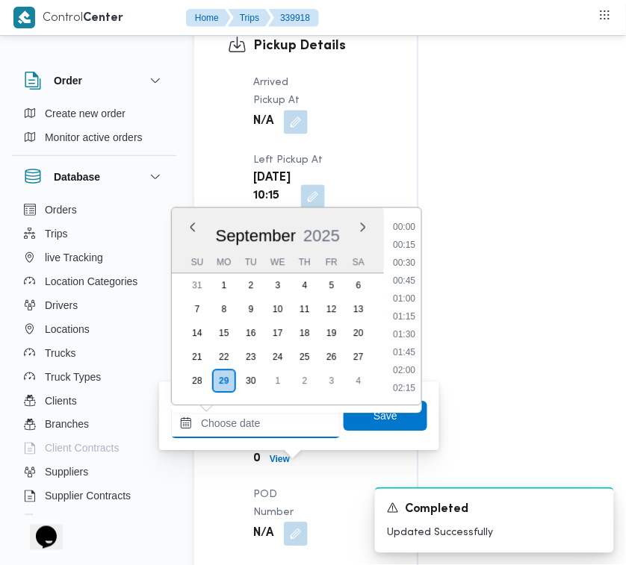
drag, startPoint x: 289, startPoint y: 433, endPoint x: 303, endPoint y: 407, distance: 29.7
click at [289, 433] on input "Arrived Pickup At" at bounding box center [256, 424] width 170 height 30
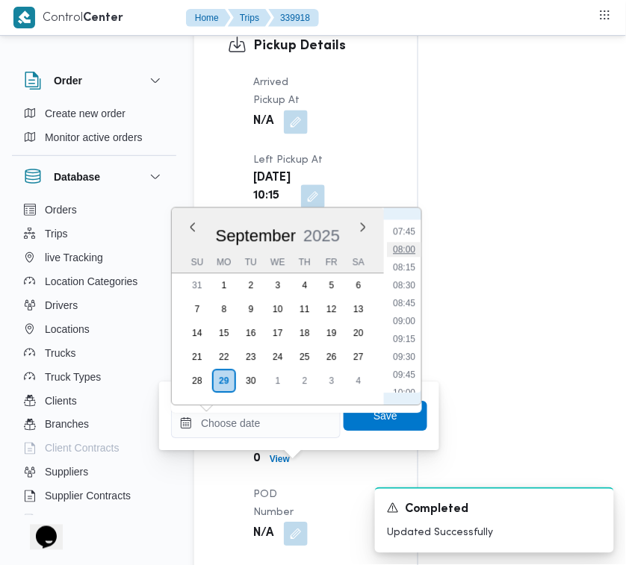
click at [408, 243] on li "08:00" at bounding box center [404, 250] width 34 height 15
type input "[DATE] 08:00"
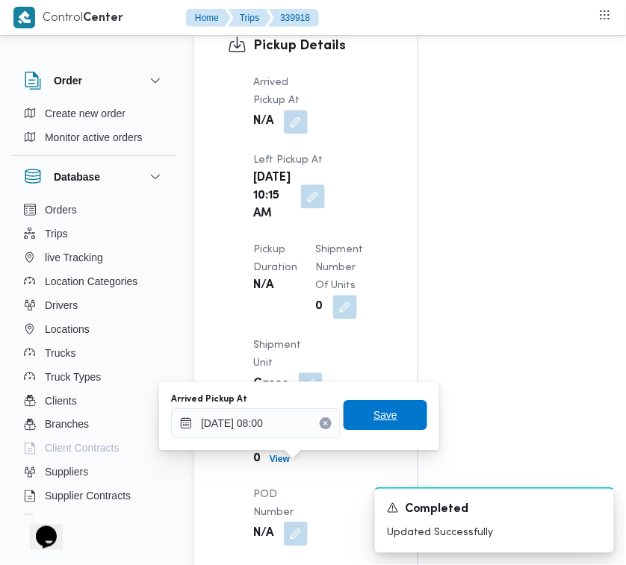
click at [381, 428] on span "Save" at bounding box center [386, 416] width 84 height 30
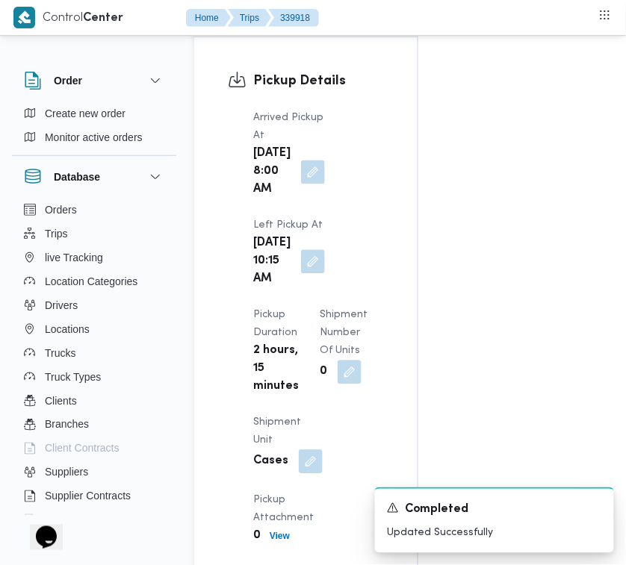
scroll to position [2473, 0]
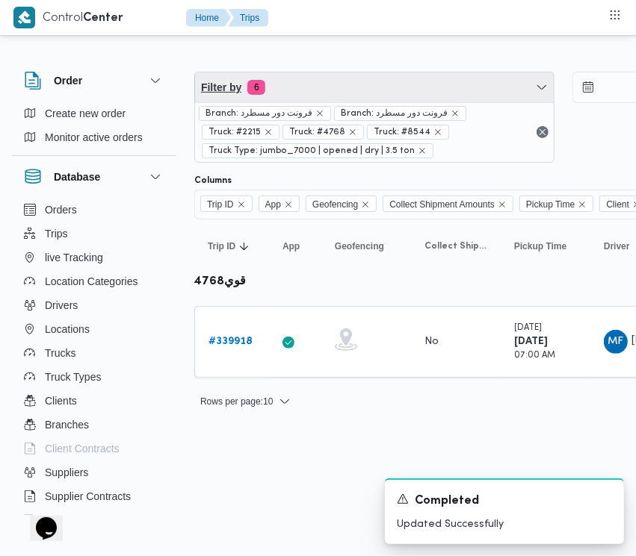
drag, startPoint x: 334, startPoint y: 83, endPoint x: 347, endPoint y: 82, distance: 13.5
click at [340, 82] on span "Filter by 6" at bounding box center [374, 87] width 358 height 30
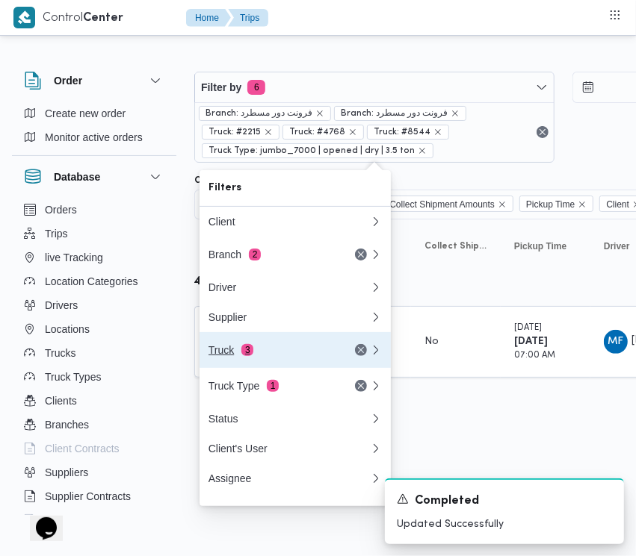
click at [260, 350] on div "Truck 3" at bounding box center [270, 350] width 125 height 12
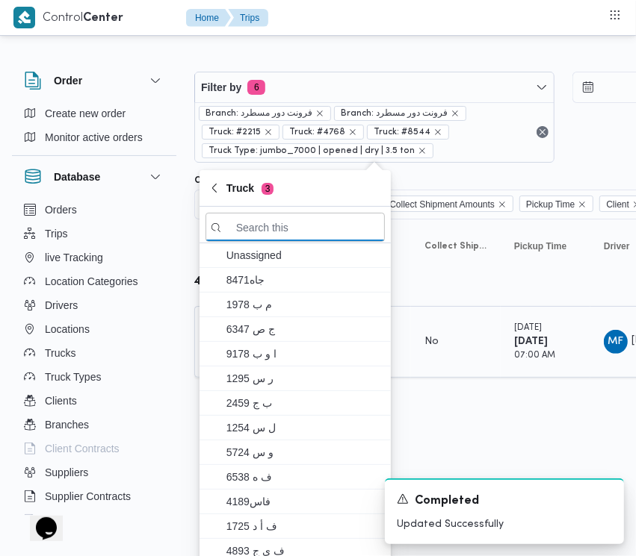
paste input "9283"
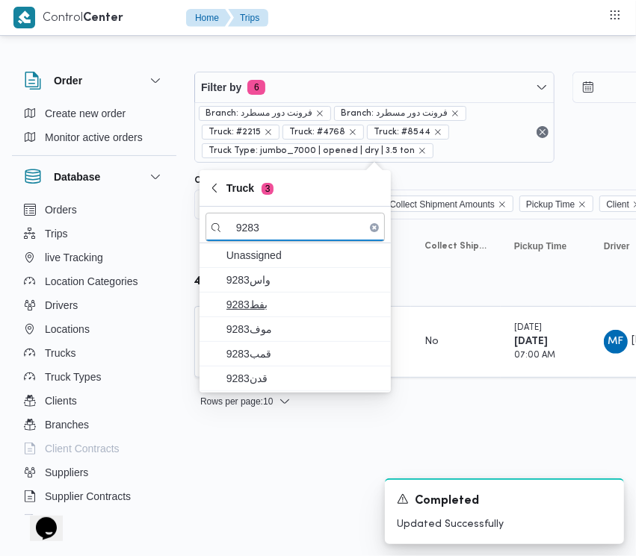
type input "9283"
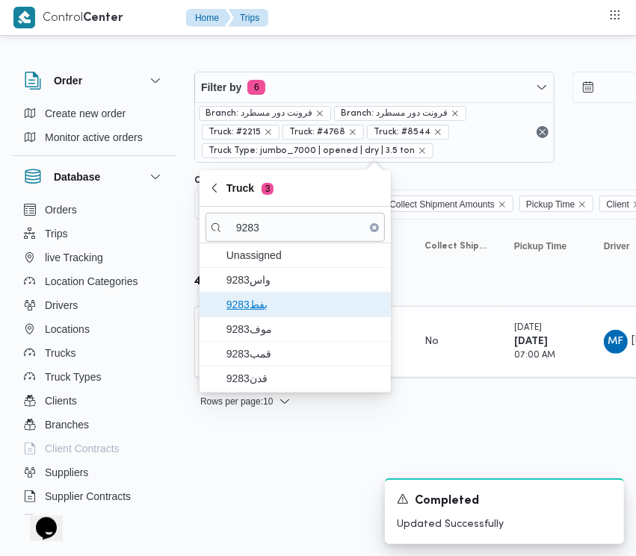
click at [260, 300] on span "9283بفط" at bounding box center [303, 305] width 155 height 18
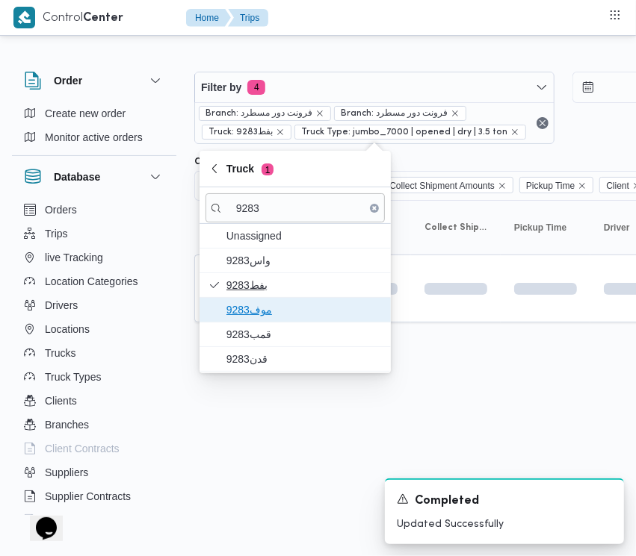
click at [261, 315] on span "9283موف" at bounding box center [303, 310] width 155 height 18
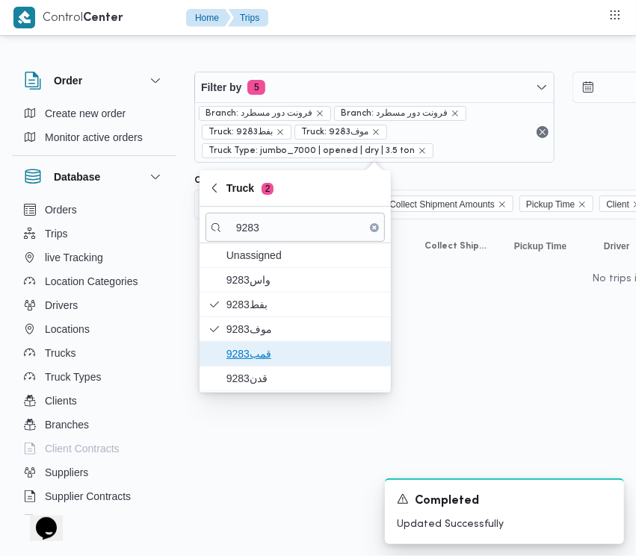
click at [254, 364] on span "قمب9283" at bounding box center [294, 354] width 179 height 24
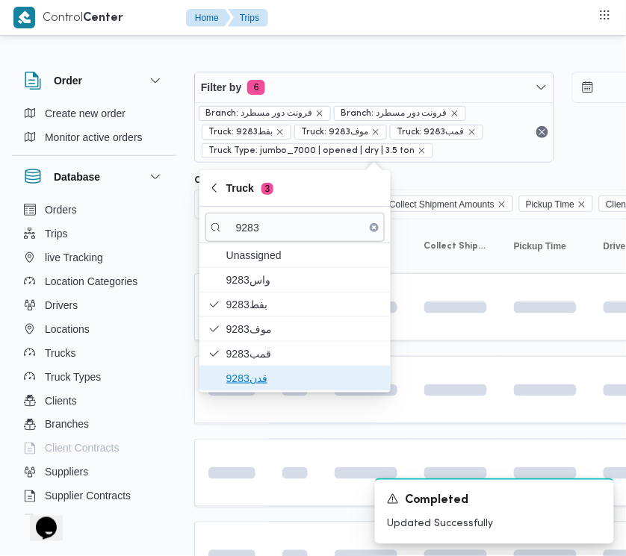
click at [254, 385] on span "قدن9283" at bounding box center [303, 379] width 155 height 18
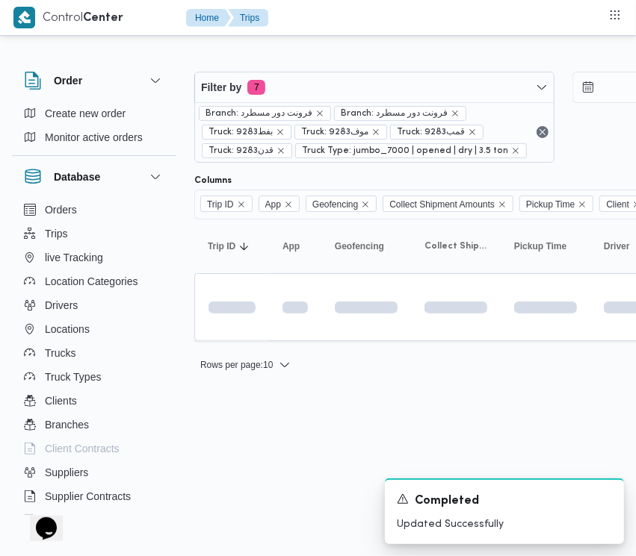
click at [247, 468] on html "Control Center Home Trips Order Create new order Monitor active orders Database…" at bounding box center [318, 278] width 636 height 556
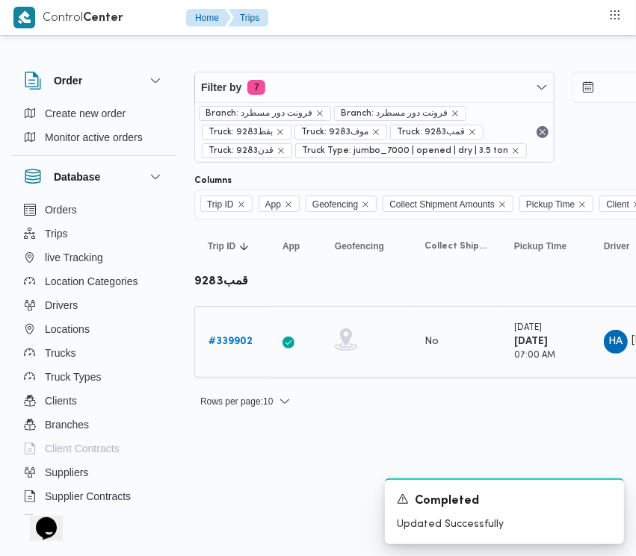
click at [235, 338] on b "# 339902" at bounding box center [230, 342] width 44 height 10
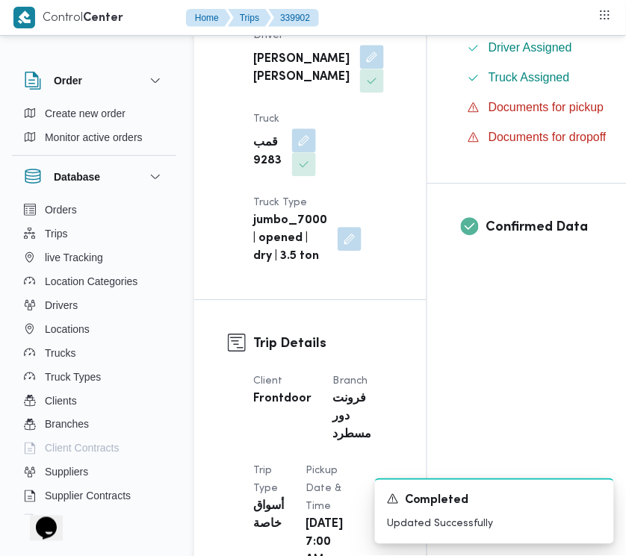
scroll to position [972, 0]
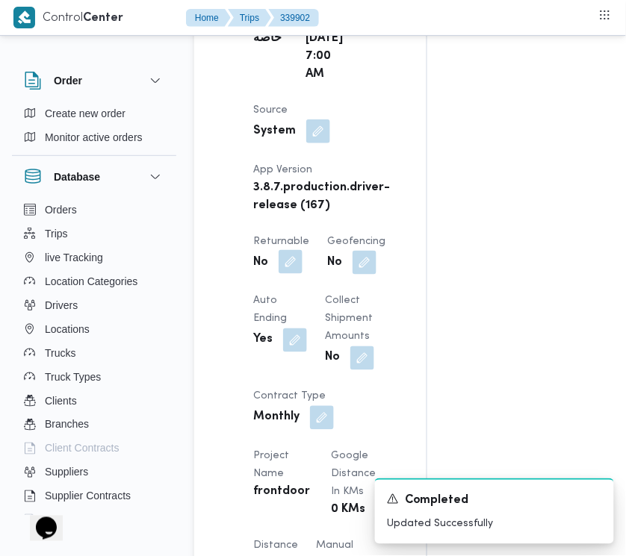
click at [278, 275] on span at bounding box center [286, 263] width 31 height 24
drag, startPoint x: 280, startPoint y: 292, endPoint x: 284, endPoint y: 299, distance: 7.7
click at [281, 274] on button "button" at bounding box center [291, 262] width 24 height 24
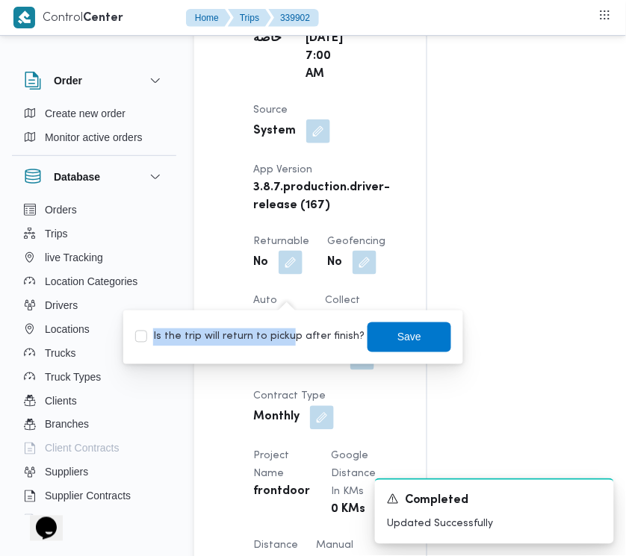
click at [290, 329] on div "Is the trip will return to pickup after finish? Save" at bounding box center [293, 337] width 319 height 33
click at [304, 336] on label "Is the trip will return to pickup after finish?" at bounding box center [249, 338] width 229 height 18
checkbox input "true"
click at [397, 333] on span "Save" at bounding box center [409, 337] width 24 height 18
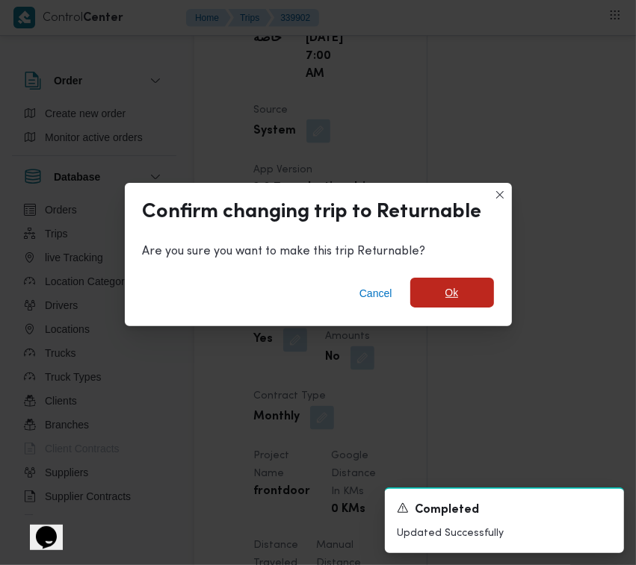
click at [444, 303] on span "Ok" at bounding box center [452, 293] width 84 height 30
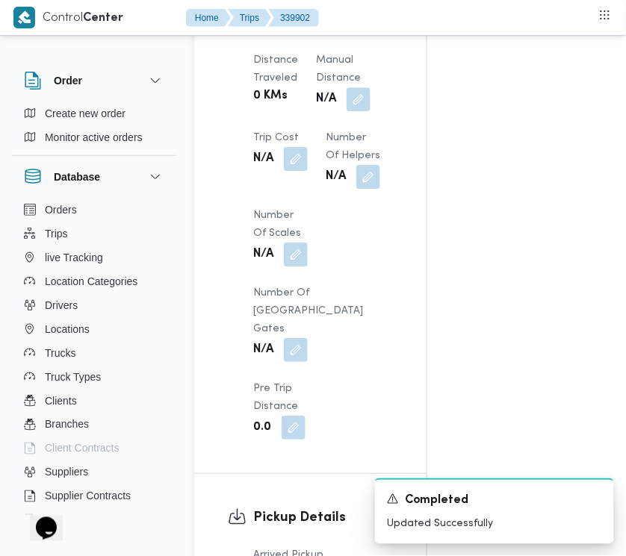
scroll to position [1945, 0]
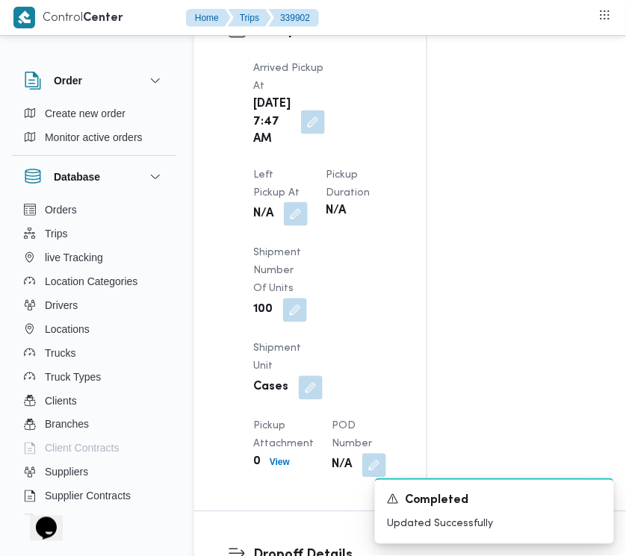
click at [290, 220] on button "button" at bounding box center [296, 214] width 24 height 24
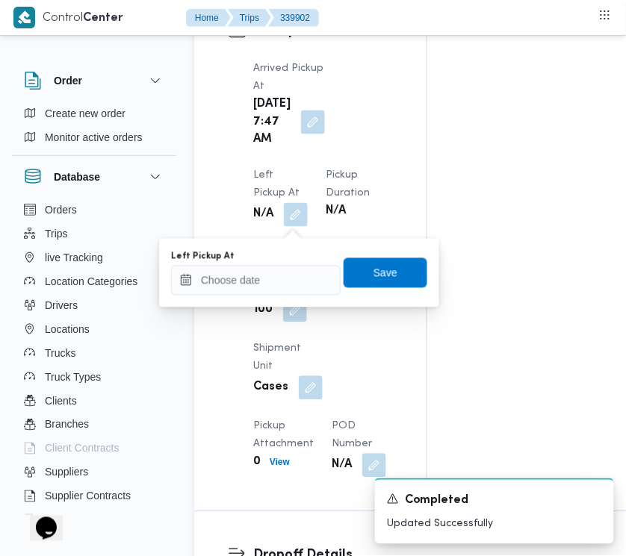
click at [291, 265] on div "Left Pickup At" at bounding box center [256, 273] width 170 height 45
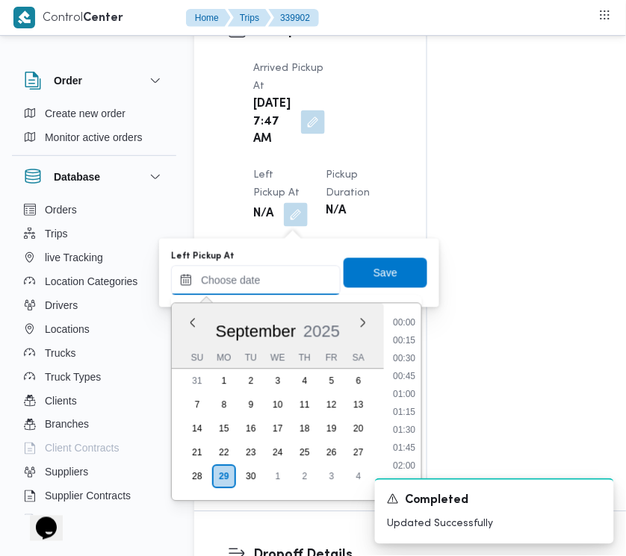
click at [297, 288] on input "Left Pickup At" at bounding box center [256, 281] width 170 height 30
click at [415, 326] on li "09:45" at bounding box center [404, 324] width 34 height 15
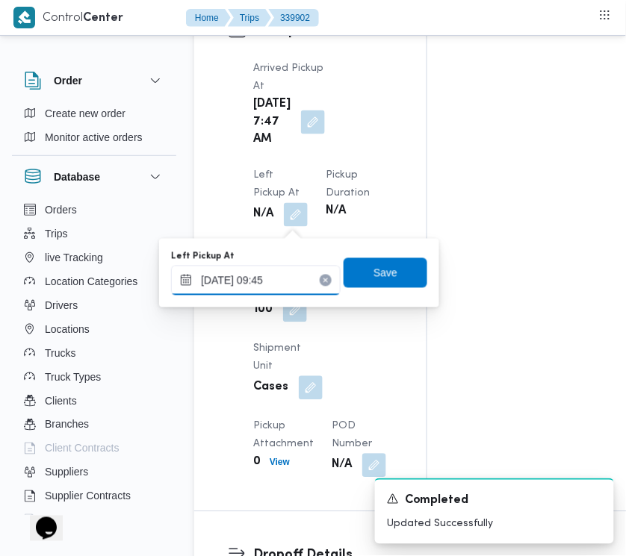
drag, startPoint x: 288, startPoint y: 282, endPoint x: 306, endPoint y: 290, distance: 19.7
click at [289, 285] on input "[DATE] 09:45" at bounding box center [256, 281] width 170 height 30
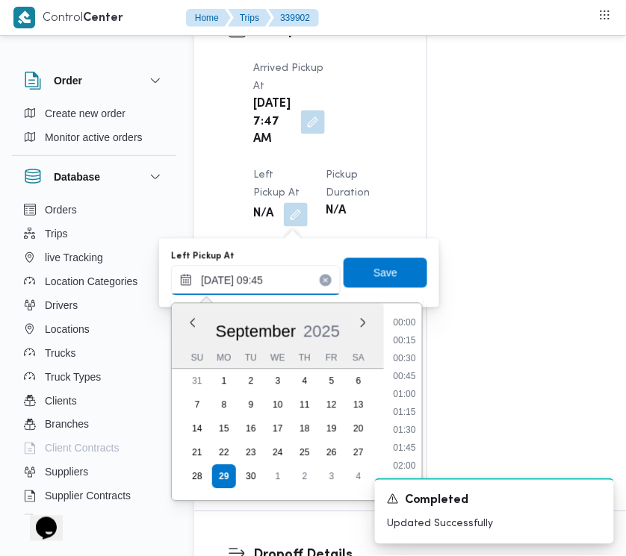
scroll to position [609, 0]
click at [404, 454] on li "10:15" at bounding box center [404, 449] width 34 height 15
type input "[DATE] 10:15"
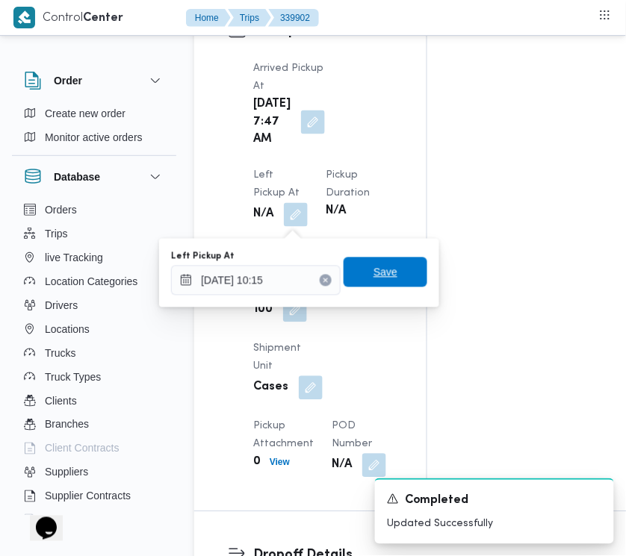
click at [367, 282] on span "Save" at bounding box center [386, 273] width 84 height 30
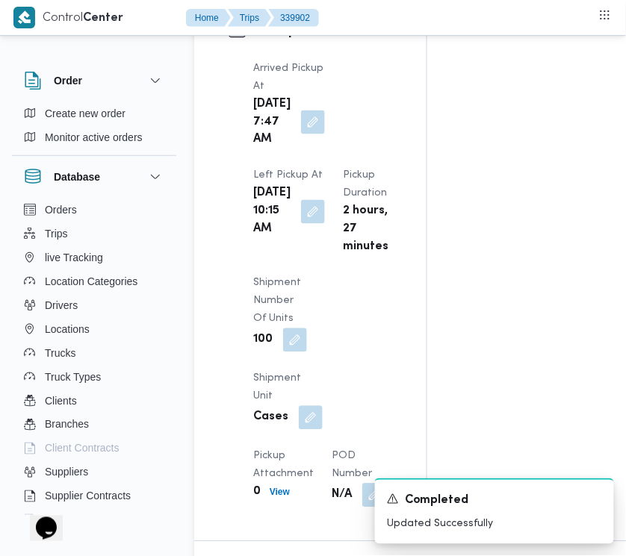
scroll to position [2432, 0]
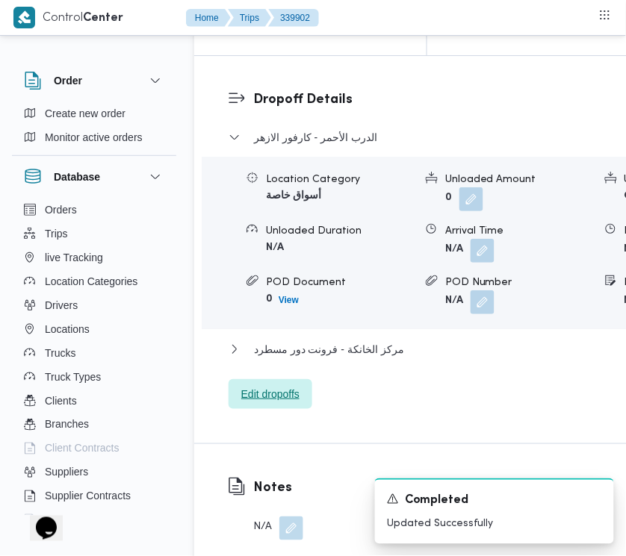
click at [288, 409] on span "Edit dropoffs" at bounding box center [271, 394] width 84 height 30
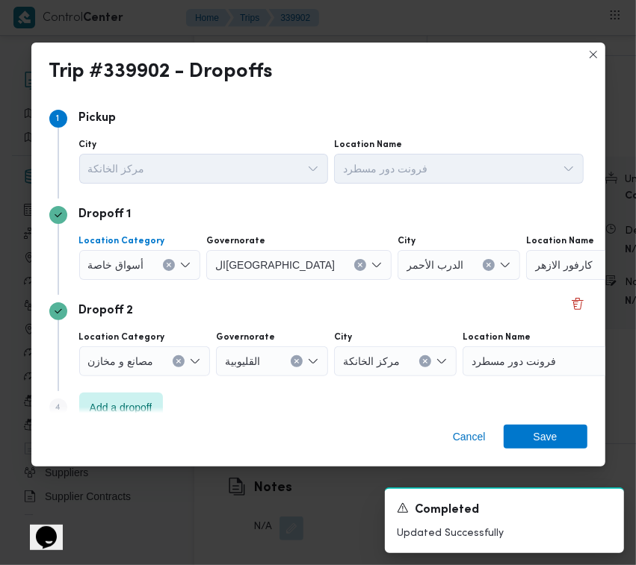
click at [168, 265] on icon "Clear input" at bounding box center [169, 265] width 4 height 4
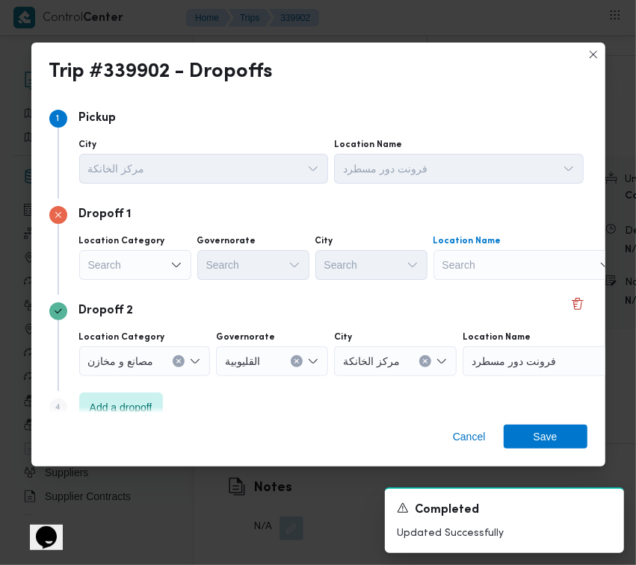
click at [528, 262] on div "Search" at bounding box center [526, 265] width 187 height 30
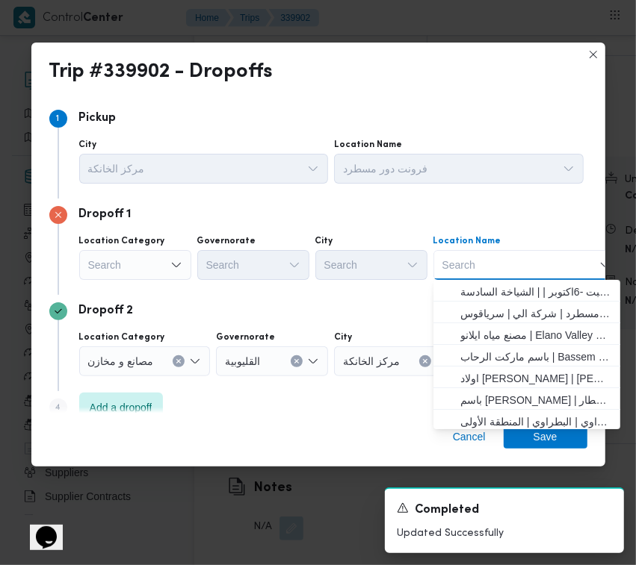
paste input "مخازن فتح الله الرحاب"
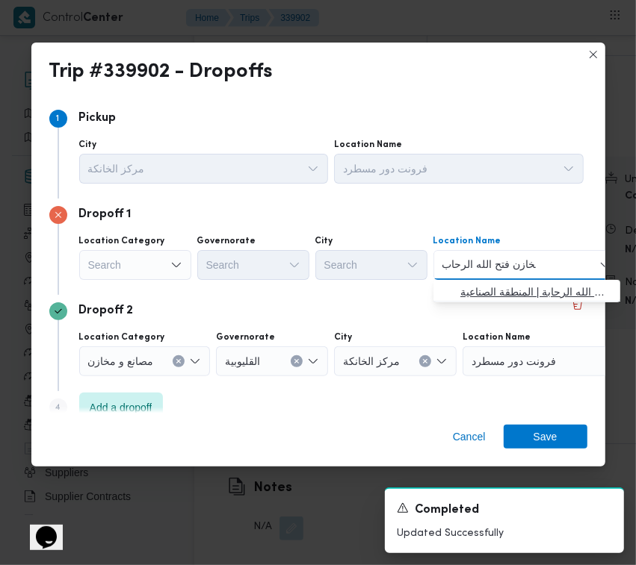
type input "مخازن فتح الله الرحاب"
click at [465, 295] on span "مخازن فتح الله الرحاب - الالف مصنع التجمع | مخازن اسواق فتح الله الرحابة | المن…" at bounding box center [535, 292] width 151 height 18
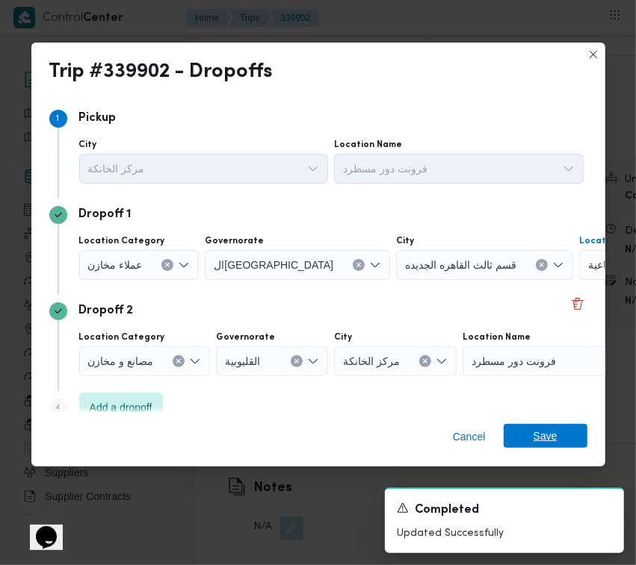
click at [530, 426] on span "Save" at bounding box center [545, 436] width 84 height 24
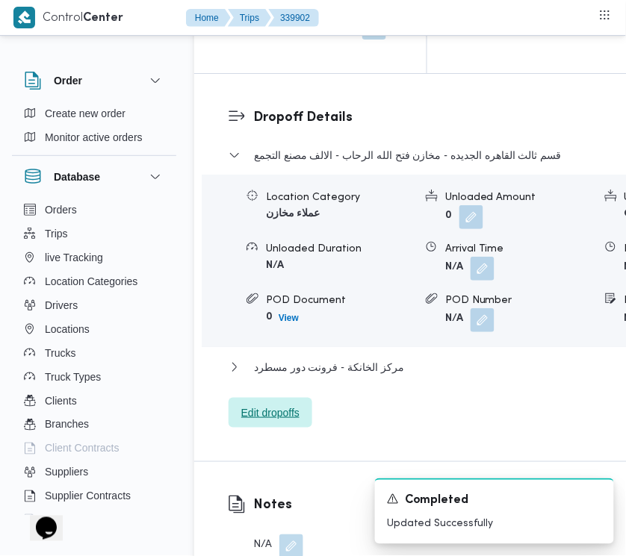
scroll to position [2450, 0]
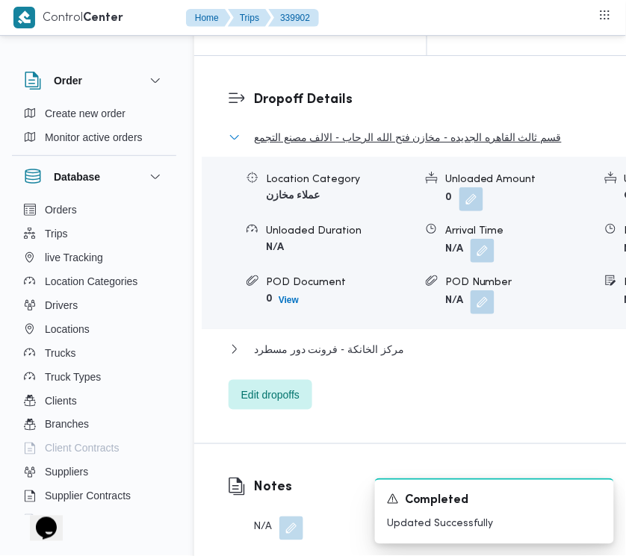
click at [363, 146] on span "قسم ثالث القاهره الجديده - مخازن فتح الله الرحاب - الالف مصنع التجمع" at bounding box center [408, 137] width 308 height 18
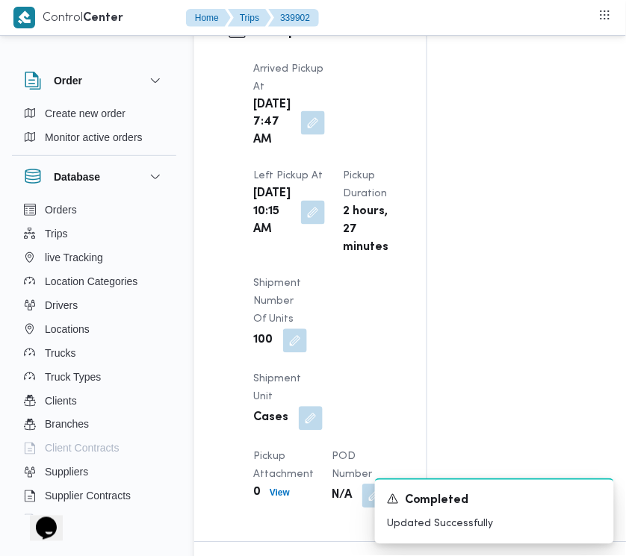
scroll to position [0, 0]
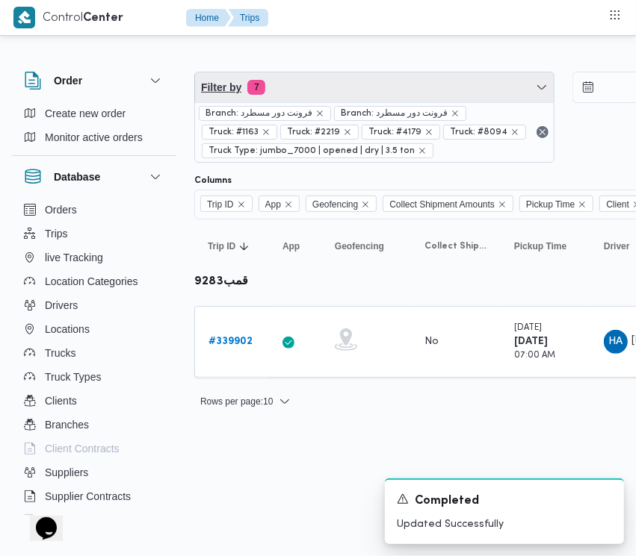
click at [352, 79] on span "Filter by 7" at bounding box center [374, 87] width 358 height 30
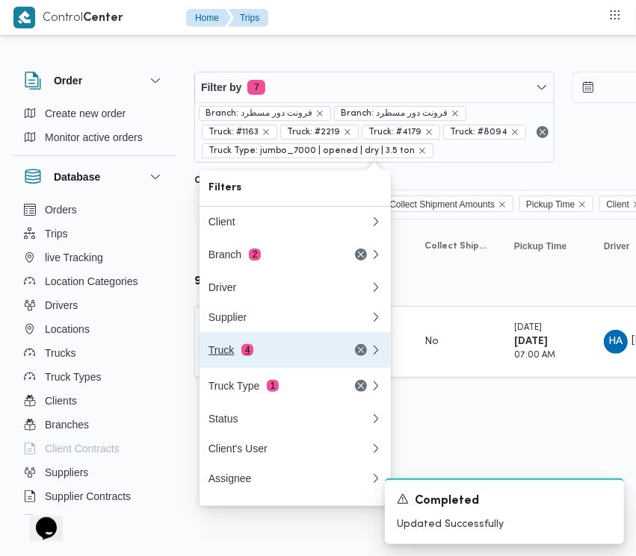
click at [251, 356] on div "Truck 4" at bounding box center [270, 350] width 125 height 12
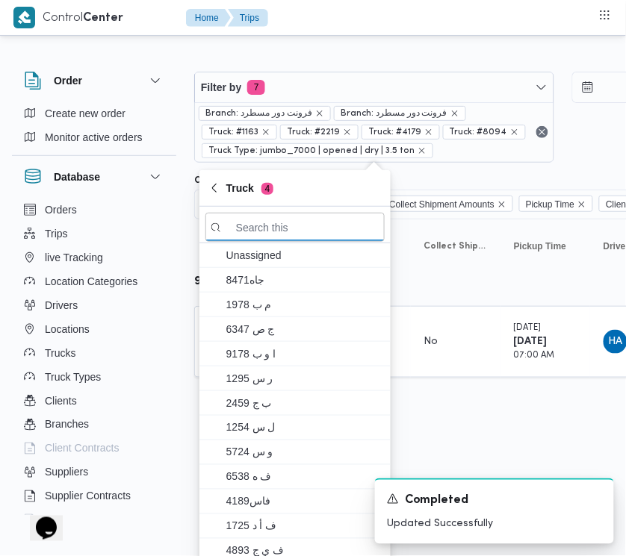
paste input "معر4576"
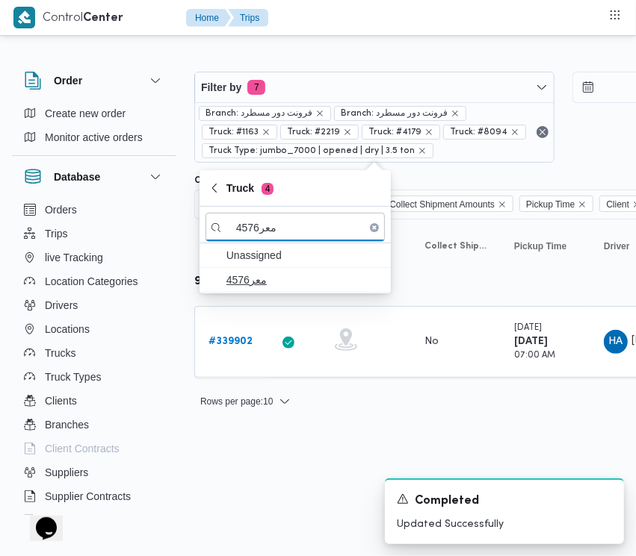
type input "معر4576"
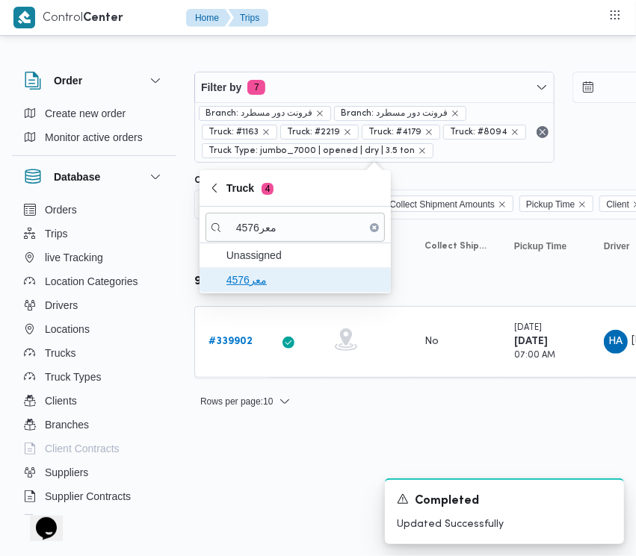
click at [258, 279] on span "معر4576" at bounding box center [303, 280] width 155 height 18
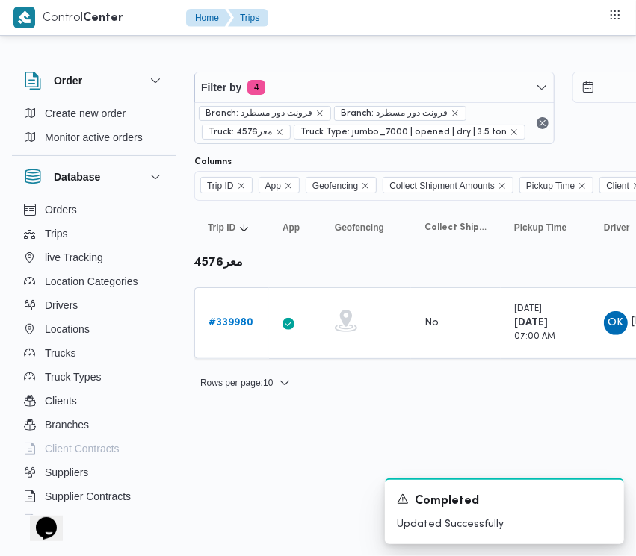
click at [260, 488] on html "Control Center Home Trips Order Create new order Monitor active orders Database…" at bounding box center [318, 278] width 636 height 556
click at [397, 438] on html "Control Center Home Trips Order Create new order Monitor active orders Database…" at bounding box center [318, 278] width 636 height 556
click at [232, 325] on b "# 339980" at bounding box center [230, 323] width 45 height 10
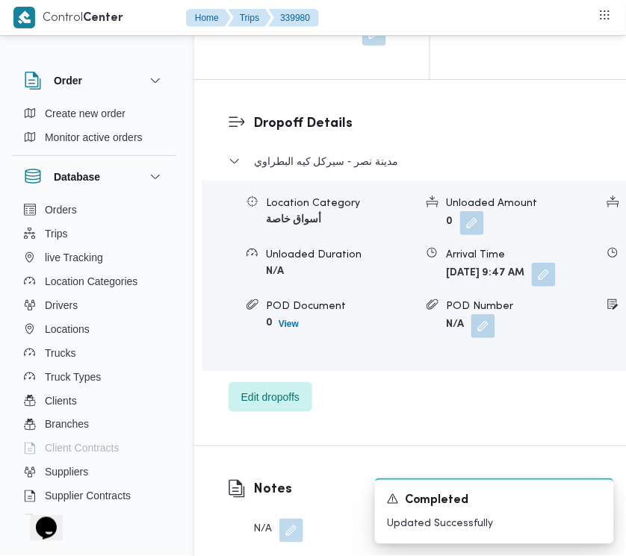
scroll to position [2918, 0]
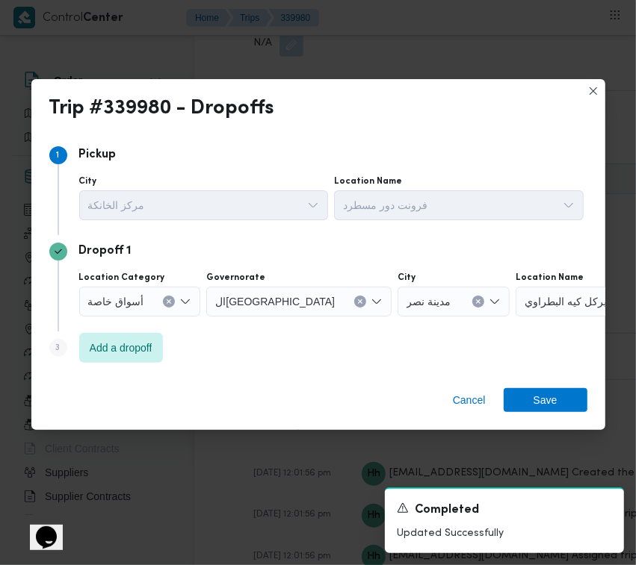
click at [107, 285] on div "Location Category أسواق خاصة" at bounding box center [140, 294] width 122 height 45
click at [122, 314] on div "أسواق خاصة" at bounding box center [140, 302] width 122 height 30
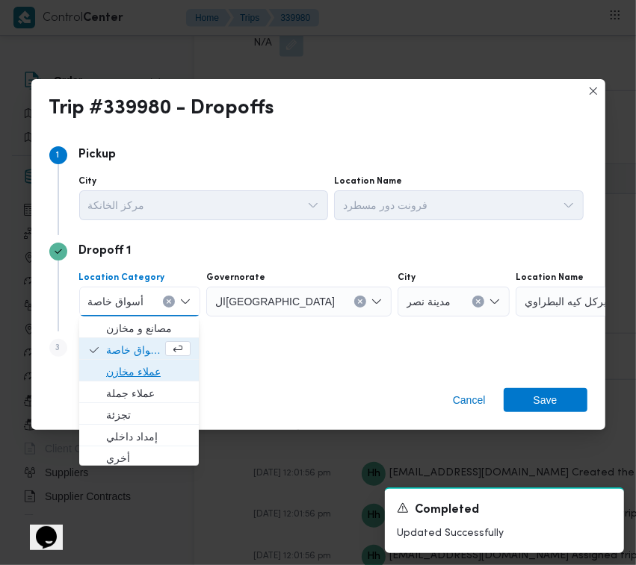
click at [135, 366] on span "عملاء مخازن" at bounding box center [148, 372] width 84 height 18
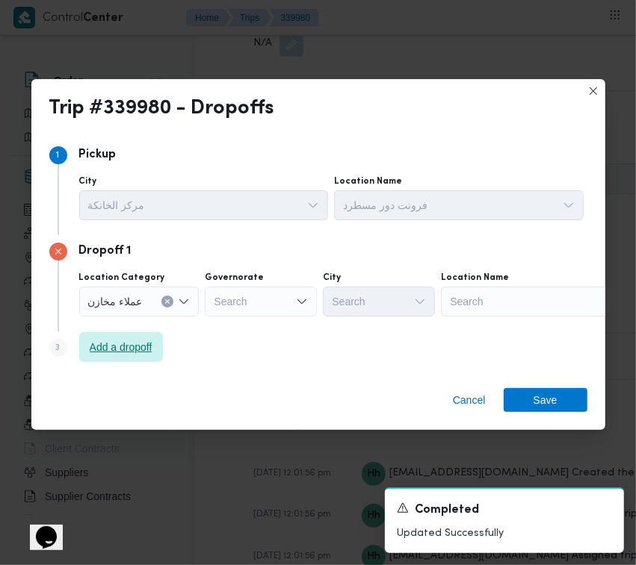
click at [131, 352] on span "Add a dropoff" at bounding box center [121, 347] width 63 height 18
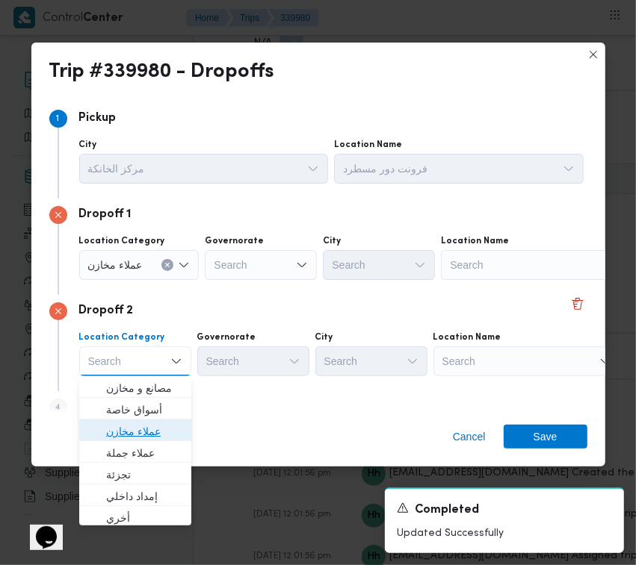
click at [140, 438] on span "عملاء مخازن" at bounding box center [144, 432] width 76 height 18
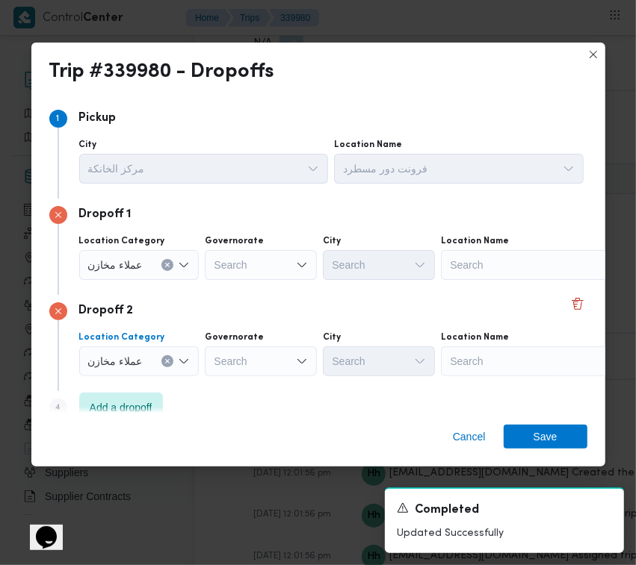
click at [574, 372] on div "Search" at bounding box center [534, 362] width 187 height 30
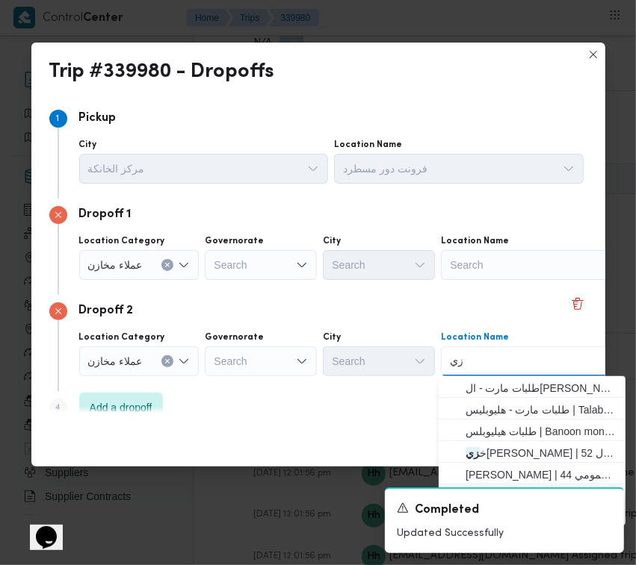
type input "زينب"
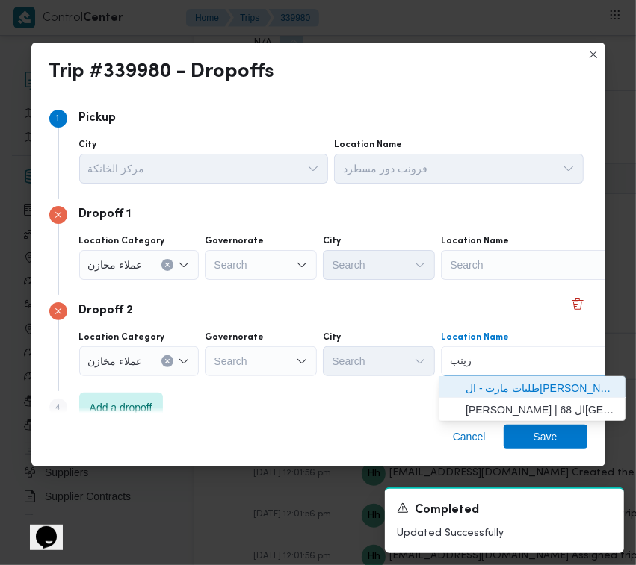
click at [497, 379] on span "طلبات مارت - ال[PERSON_NAME] | قسم السيدة [PERSON_NAME] | العتريس" at bounding box center [540, 388] width 151 height 18
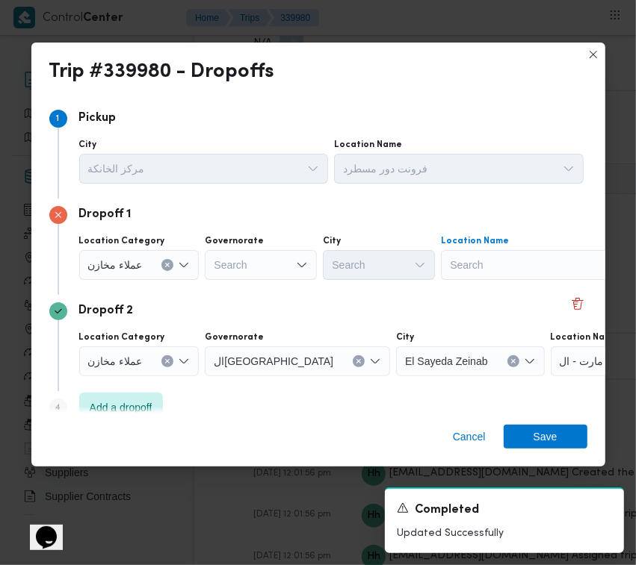
click at [494, 264] on div "Search" at bounding box center [534, 265] width 187 height 30
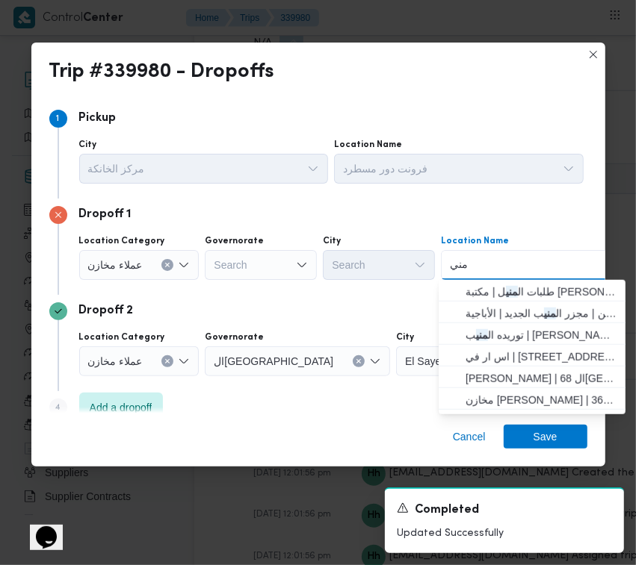
type input "منيل"
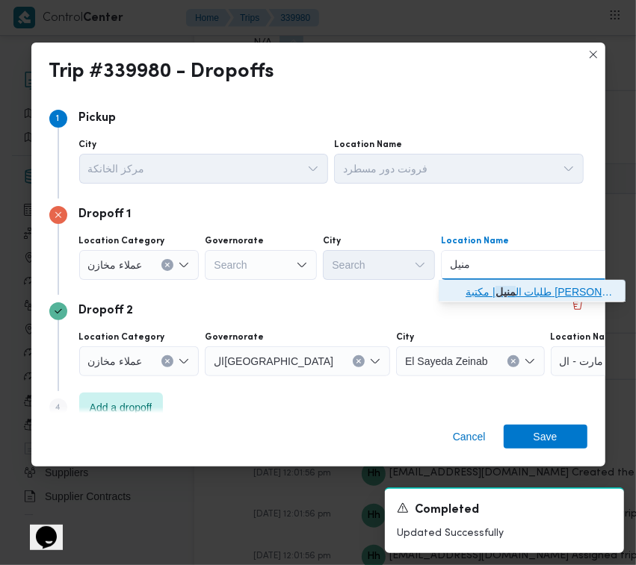
click at [485, 293] on span "طلبات ال منيل | مكتبة مونديال كوبي . المنيل | المنيل [PERSON_NAME]" at bounding box center [540, 292] width 151 height 18
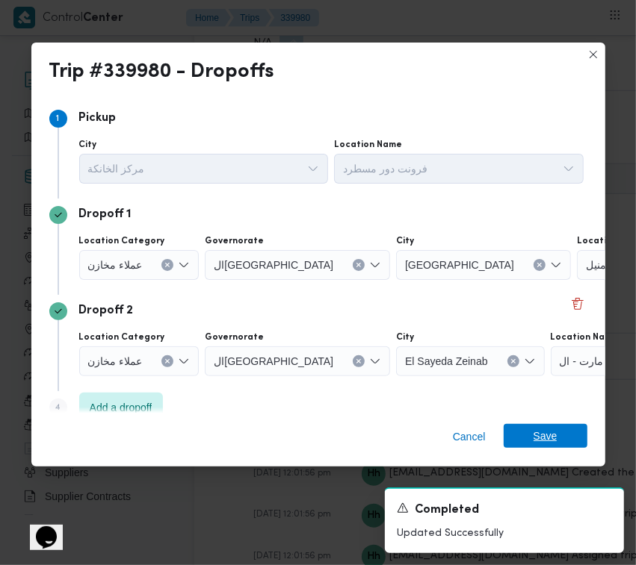
click at [541, 437] on span "Save" at bounding box center [545, 436] width 24 height 24
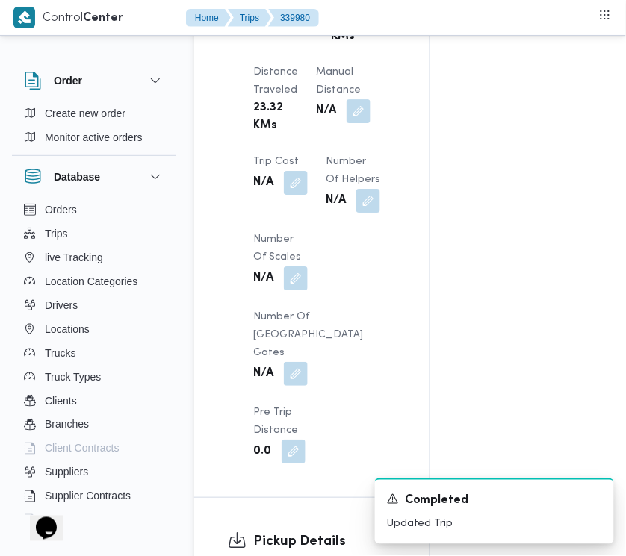
scroll to position [990, 0]
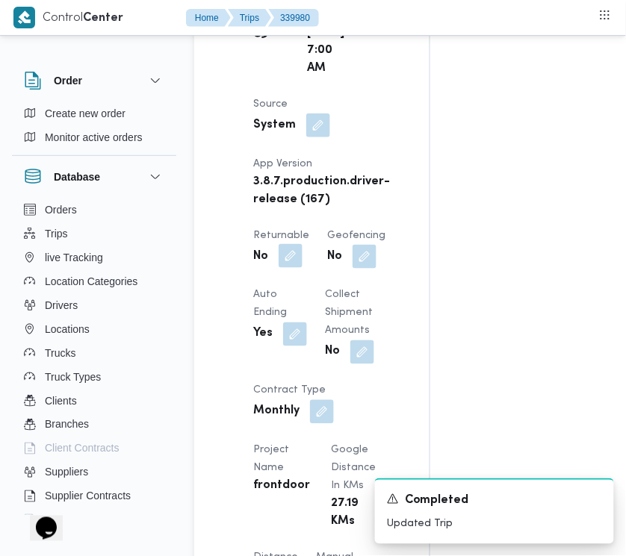
click at [293, 268] on button "button" at bounding box center [291, 256] width 24 height 24
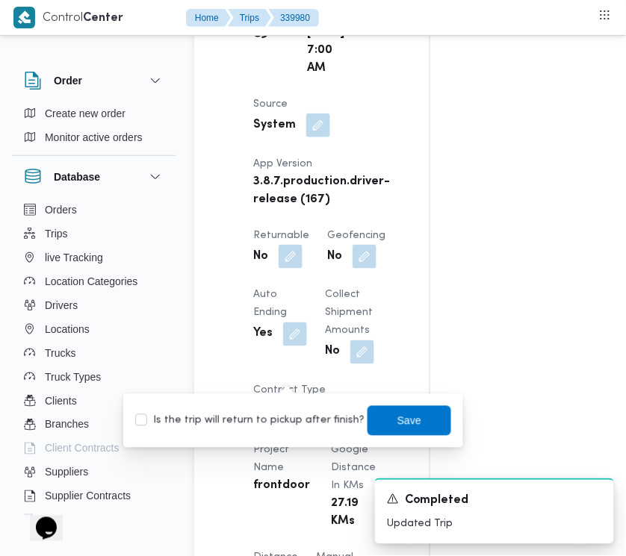
click at [281, 415] on label "Is the trip will return to pickup after finish?" at bounding box center [249, 421] width 229 height 18
checkbox input "true"
click at [367, 423] on span "Save" at bounding box center [409, 421] width 84 height 30
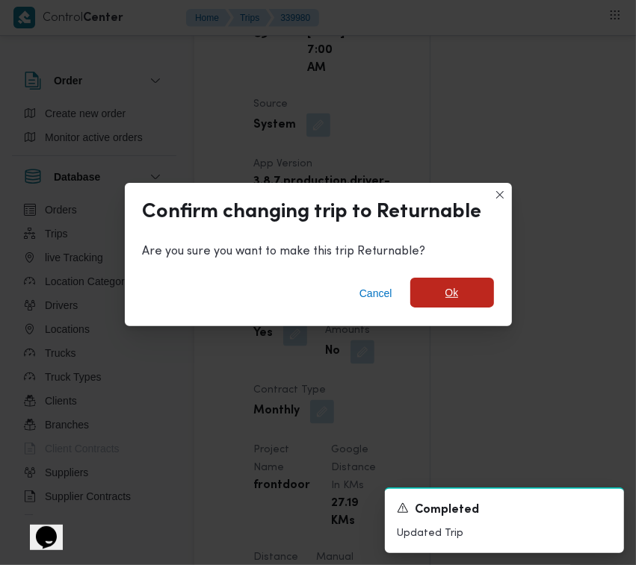
click at [461, 293] on span "Ok" at bounding box center [452, 293] width 84 height 30
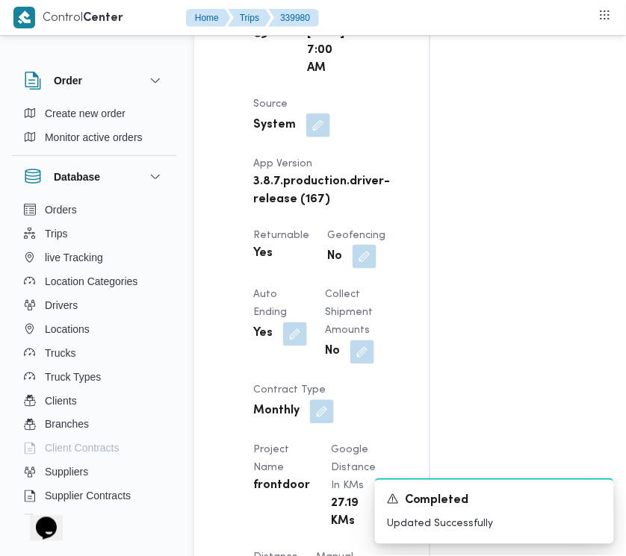
click at [621, 378] on div "Assignees • Superadmin [EMAIL_ADDRESS][DOMAIN_NAME] Checklist Dropoffs details …" at bounding box center [606, 419] width 353 height 2237
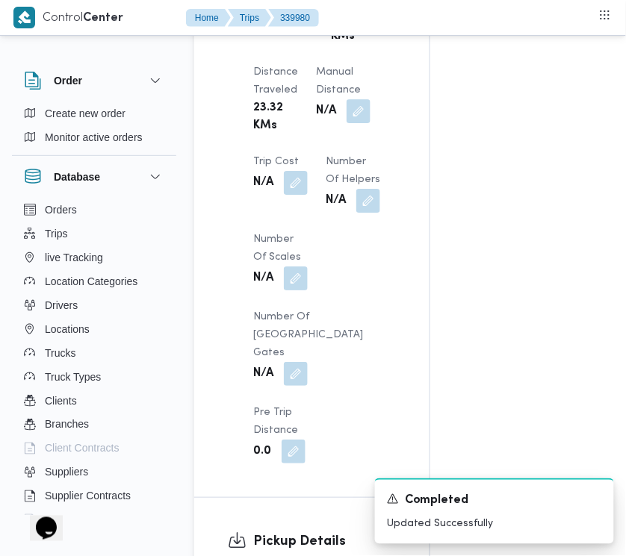
scroll to position [1963, 0]
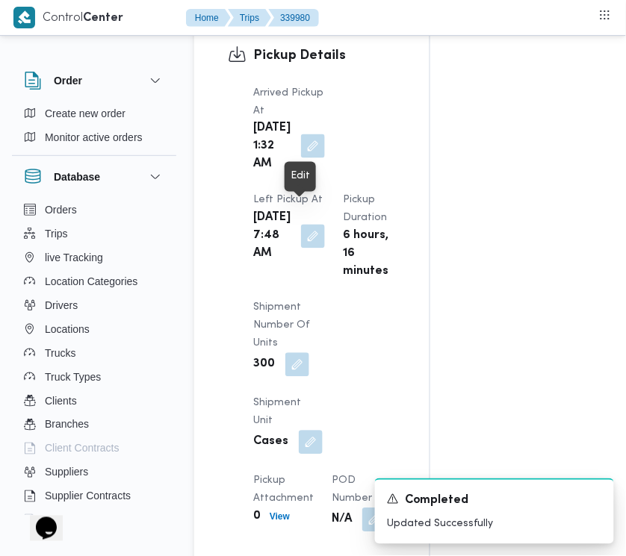
click at [305, 158] on button "button" at bounding box center [313, 146] width 24 height 24
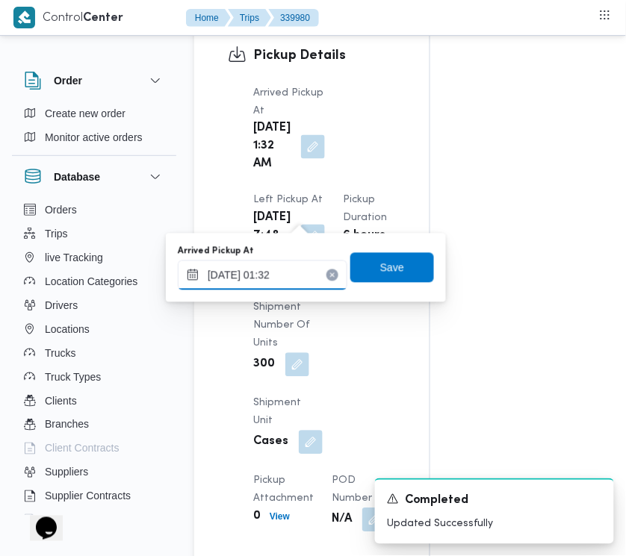
click at [279, 275] on input "[DATE] 01:32" at bounding box center [263, 276] width 170 height 30
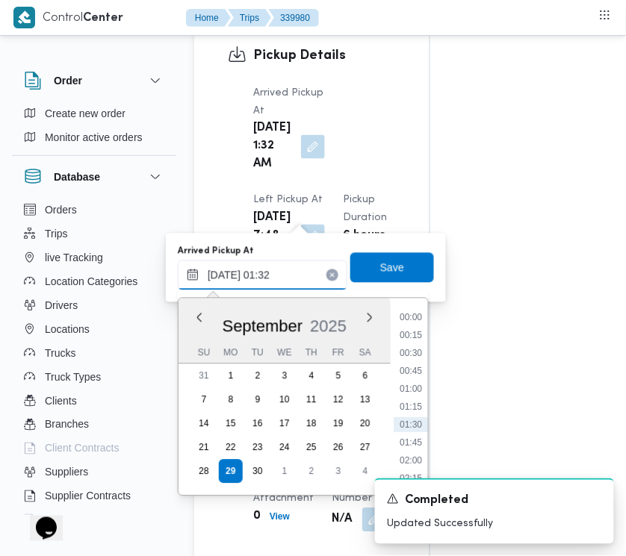
click at [279, 275] on input "[DATE] 01:32" at bounding box center [263, 276] width 170 height 30
paste input "9/2025 7:30:00 AM"
paste input "[DATE] 7:30:00 AM"
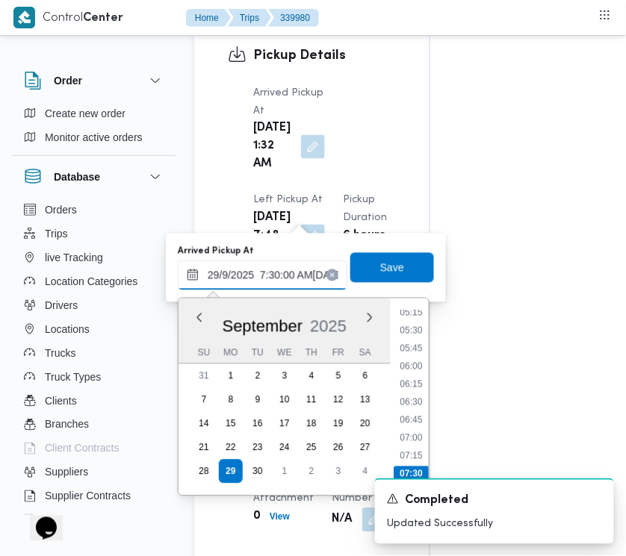
scroll to position [0, 91]
type input "[DATE] 07:30"
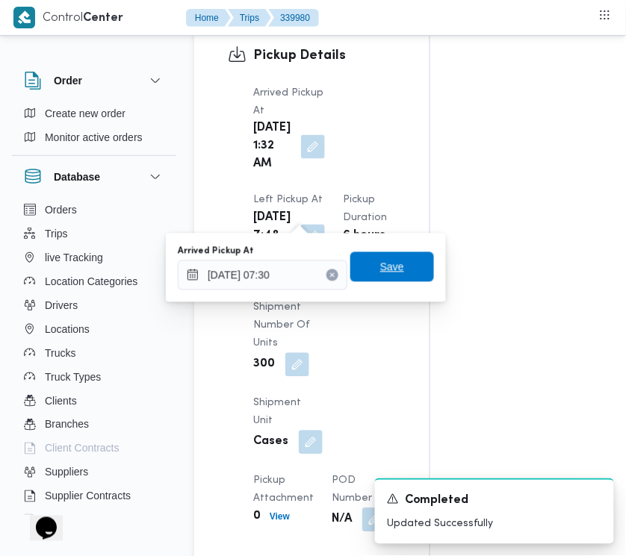
scroll to position [0, 0]
click at [380, 270] on span "Save" at bounding box center [392, 267] width 24 height 18
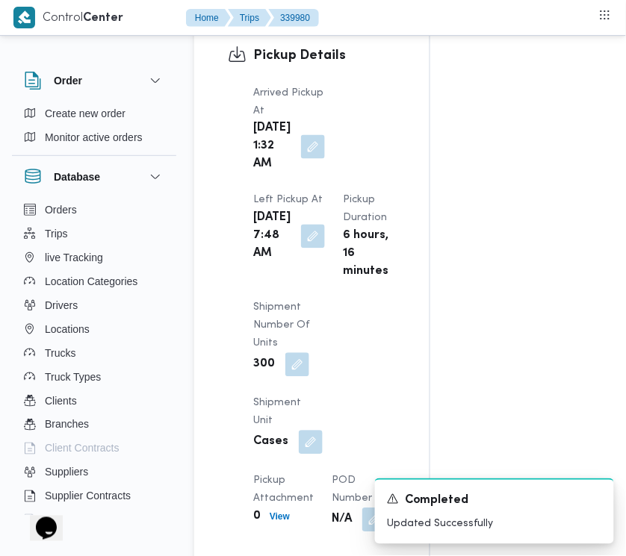
click at [406, 188] on div "Pickup Details Arrived Pickup At [GEOGRAPHIC_DATA][DATE] 1:32 AM Left Pickup At…" at bounding box center [311, 289] width 235 height 554
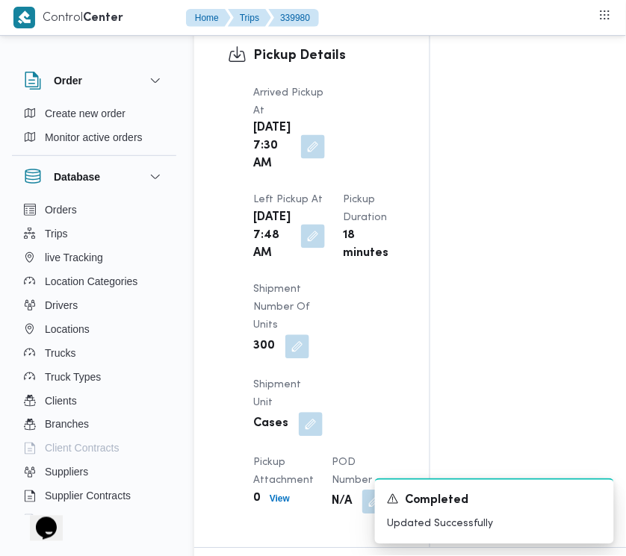
click at [406, 188] on div "Pickup Details Arrived Pickup At [GEOGRAPHIC_DATA][DATE] 7:30 AM Left Pickup At…" at bounding box center [311, 280] width 235 height 536
